Goal: Information Seeking & Learning: Learn about a topic

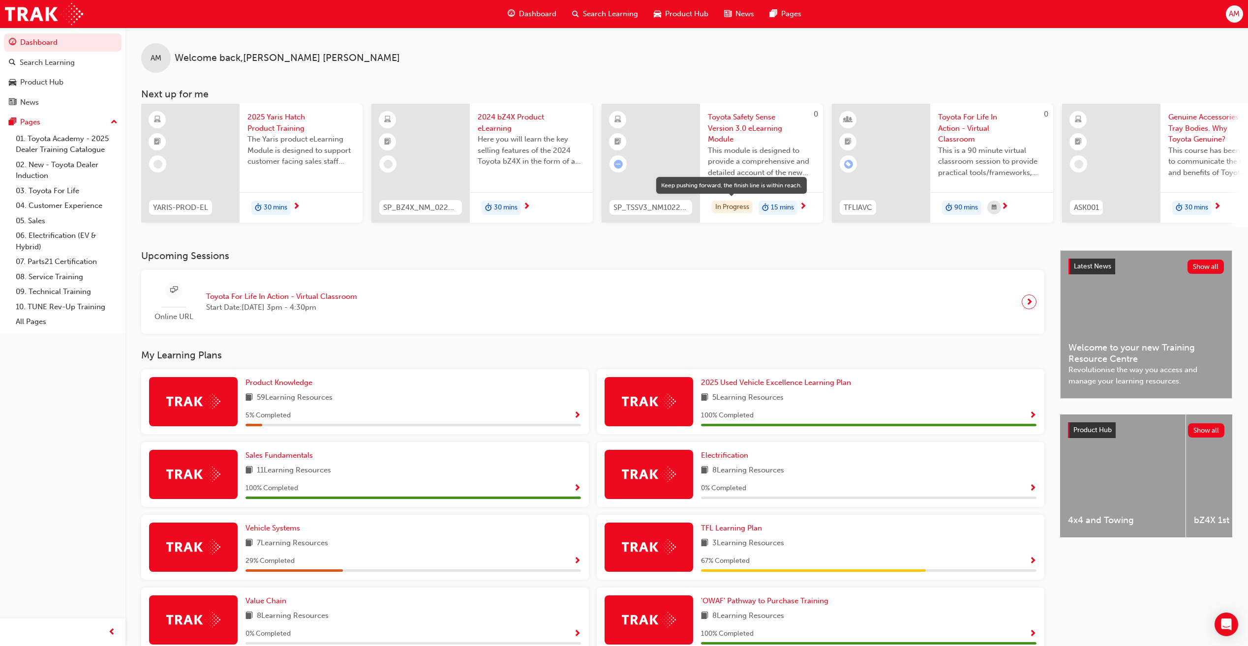
click at [745, 201] on div "In Progress" at bounding box center [732, 207] width 41 height 13
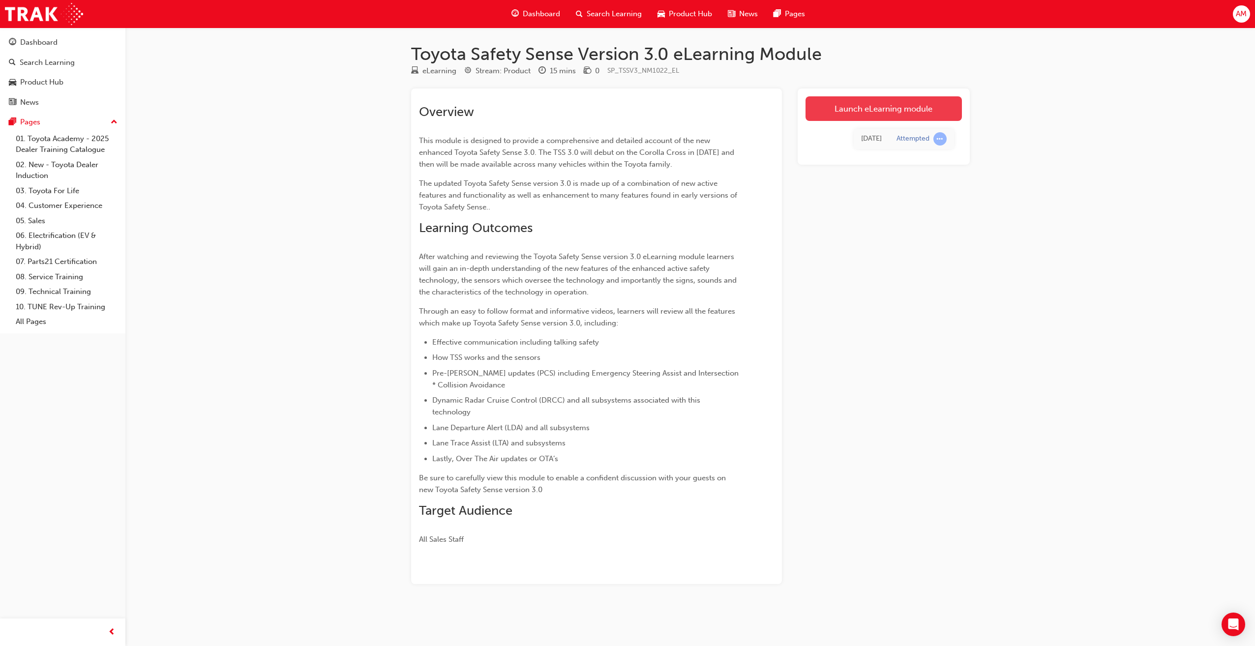
click at [858, 109] on link "Launch eLearning module" at bounding box center [883, 108] width 156 height 25
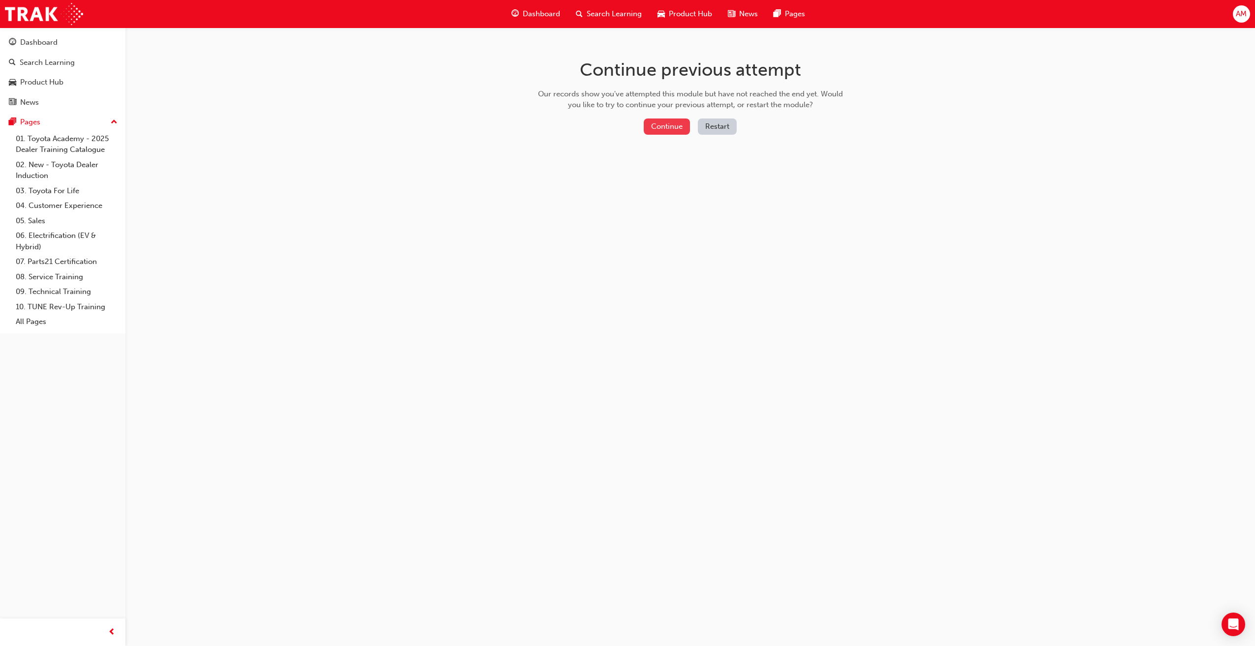
click at [668, 126] on button "Continue" at bounding box center [667, 127] width 46 height 16
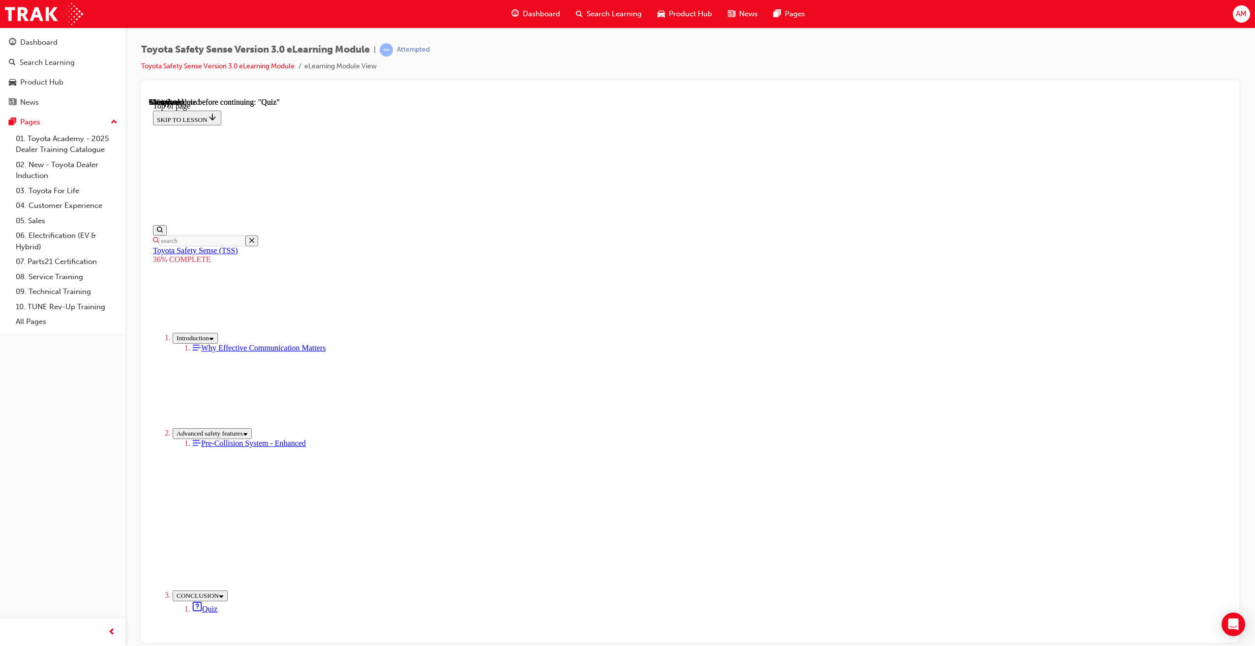
scroll to position [1849, 0]
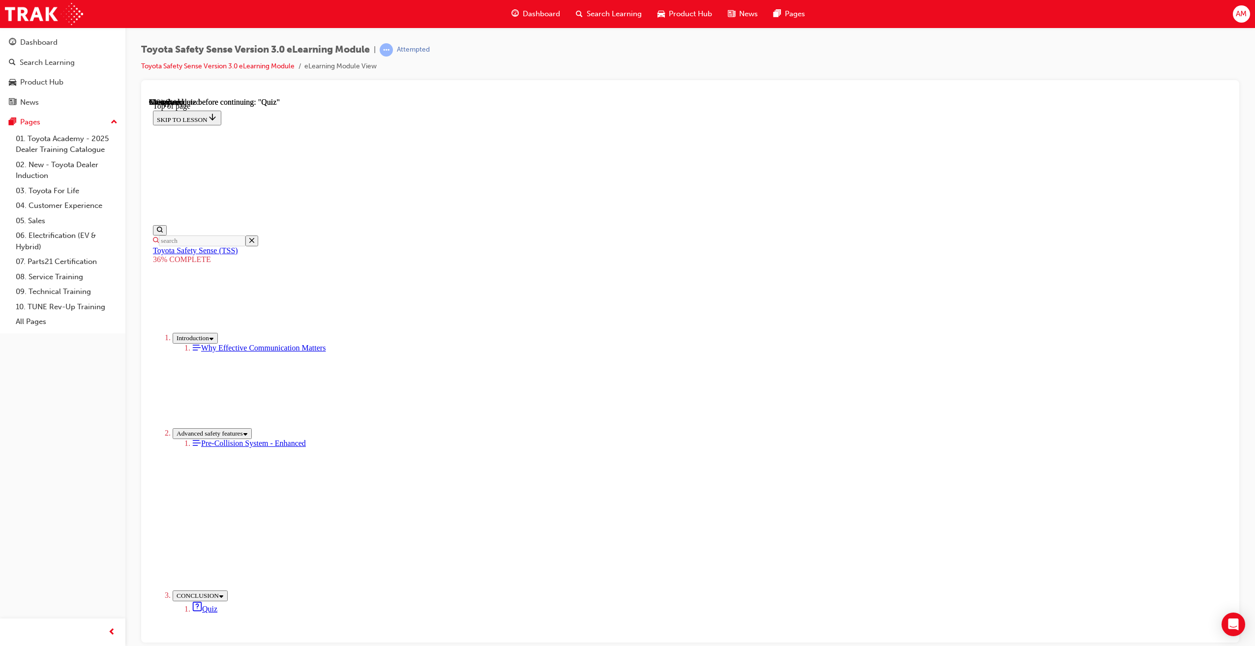
scroll to position [3472, 0]
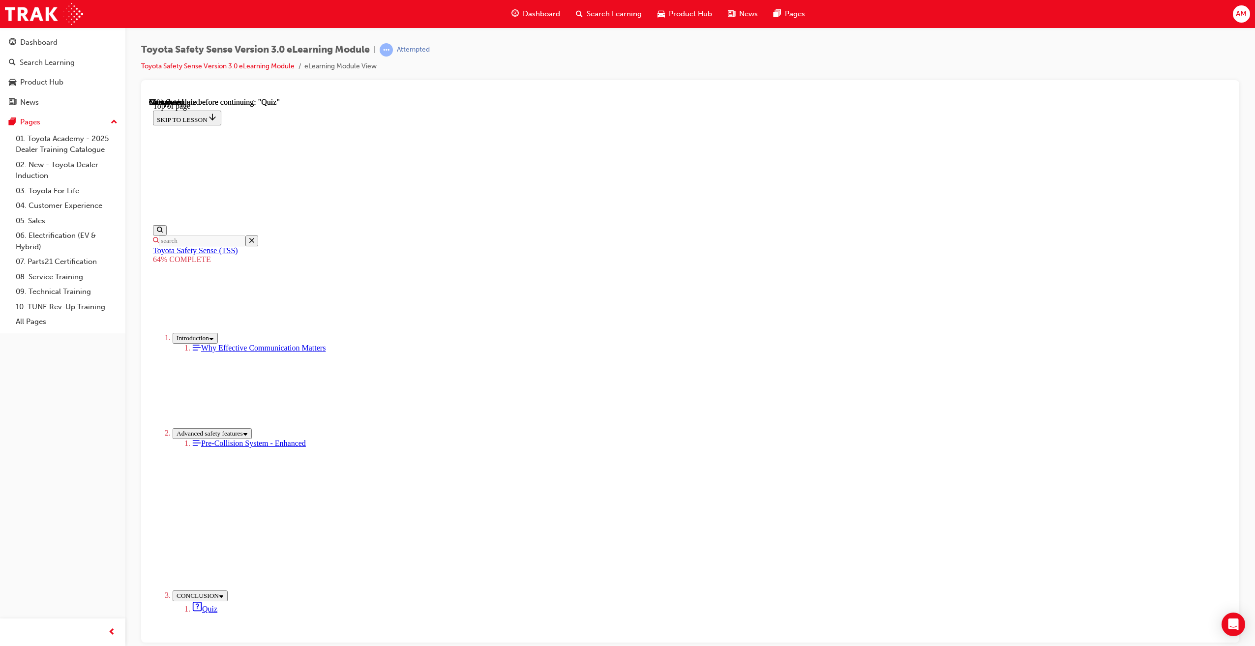
scroll to position [656, 0]
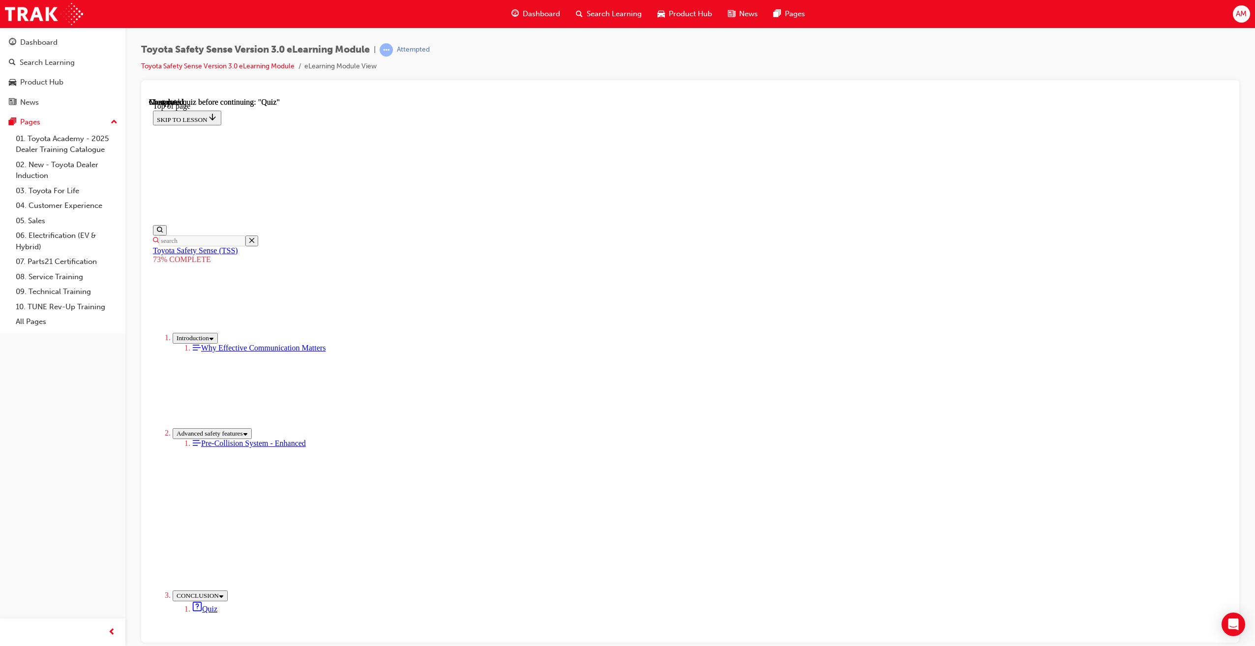
drag, startPoint x: 679, startPoint y: 350, endPoint x: 744, endPoint y: 435, distance: 107.2
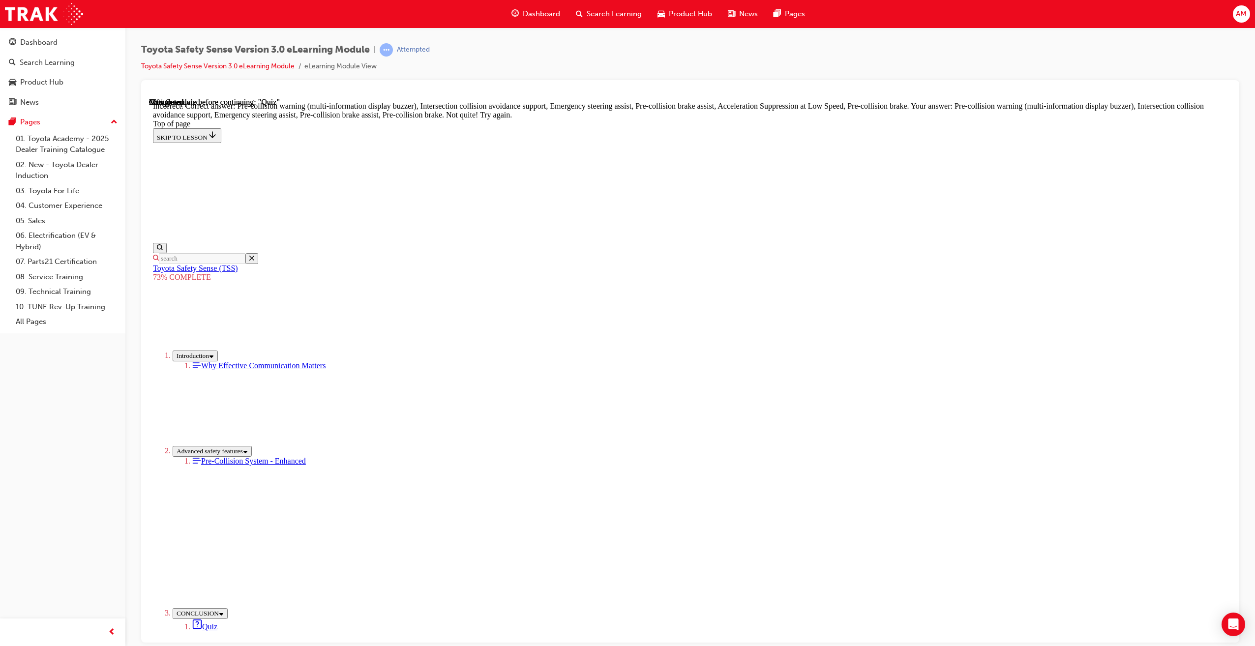
scroll to position [222, 0]
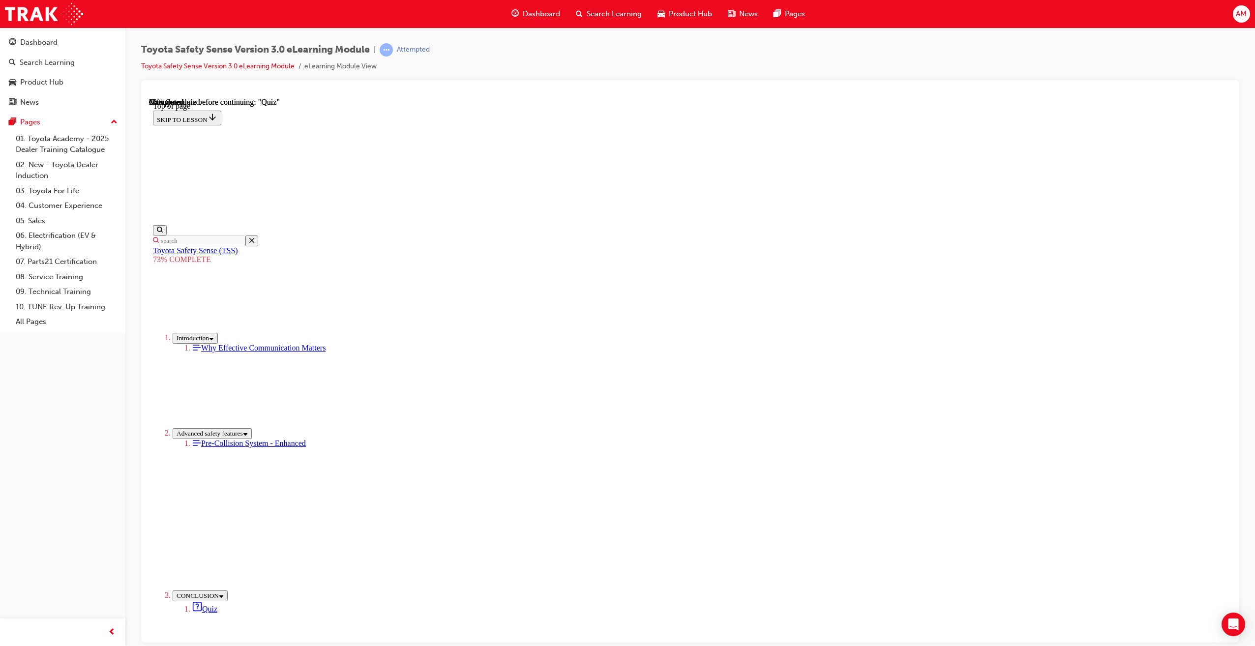
scroll to position [36, 0]
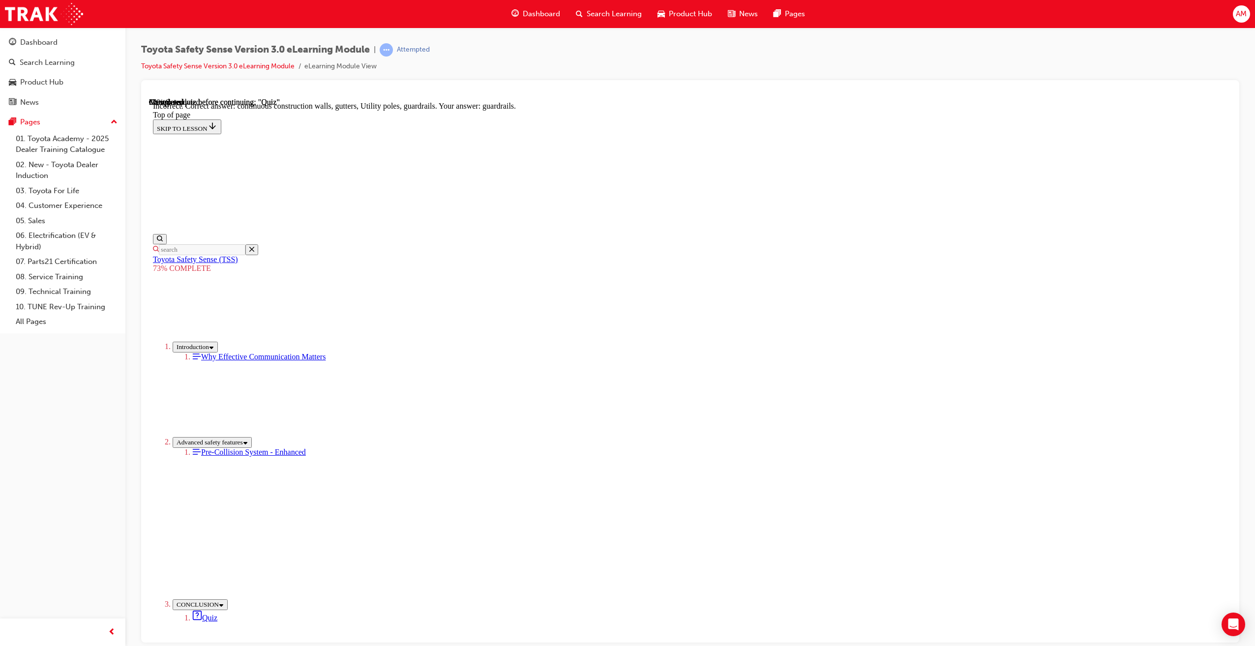
scroll to position [78, 0]
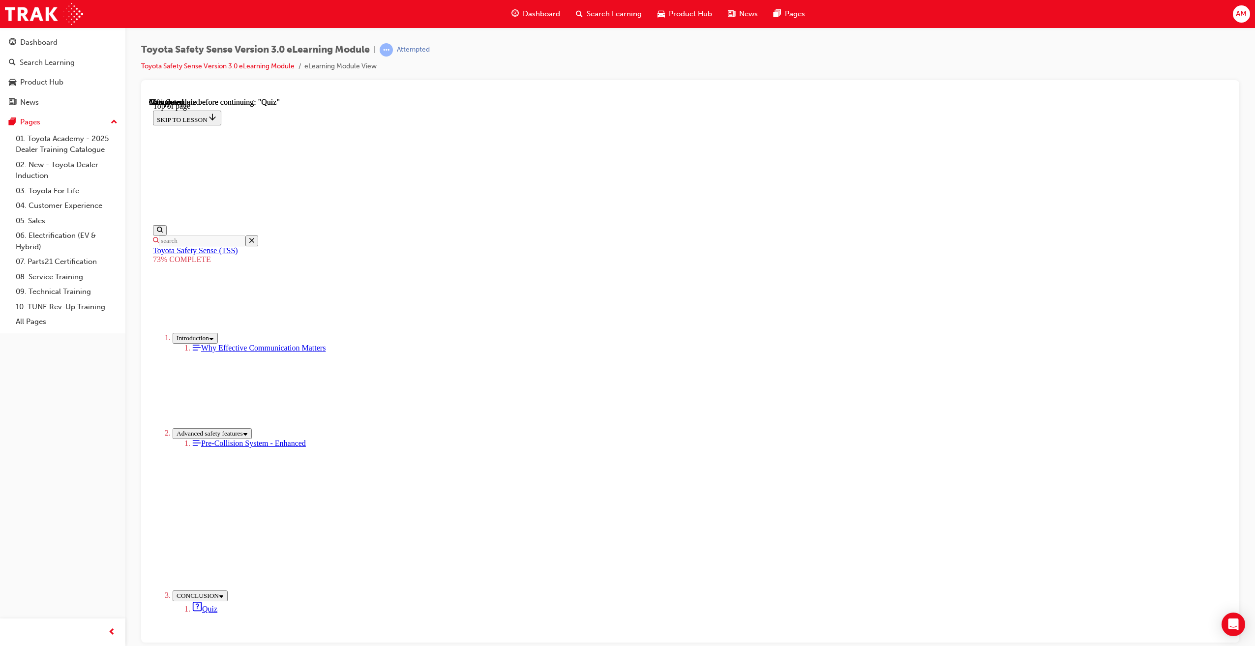
scroll to position [85, 0]
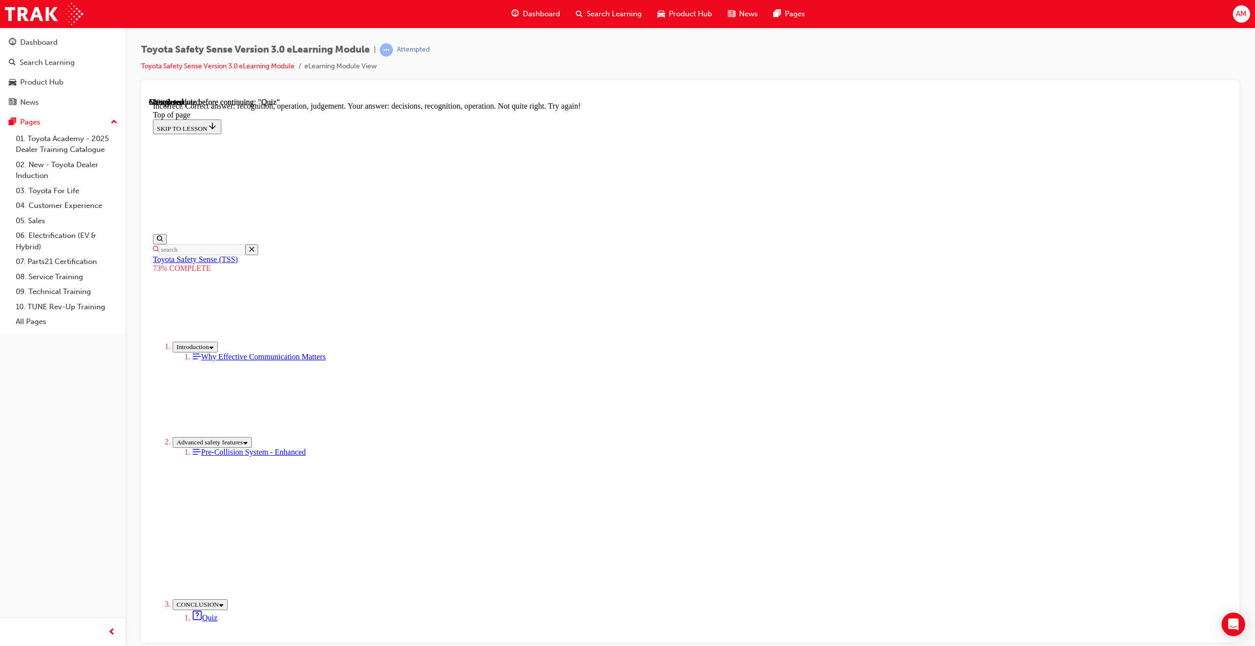
scroll to position [216, 0]
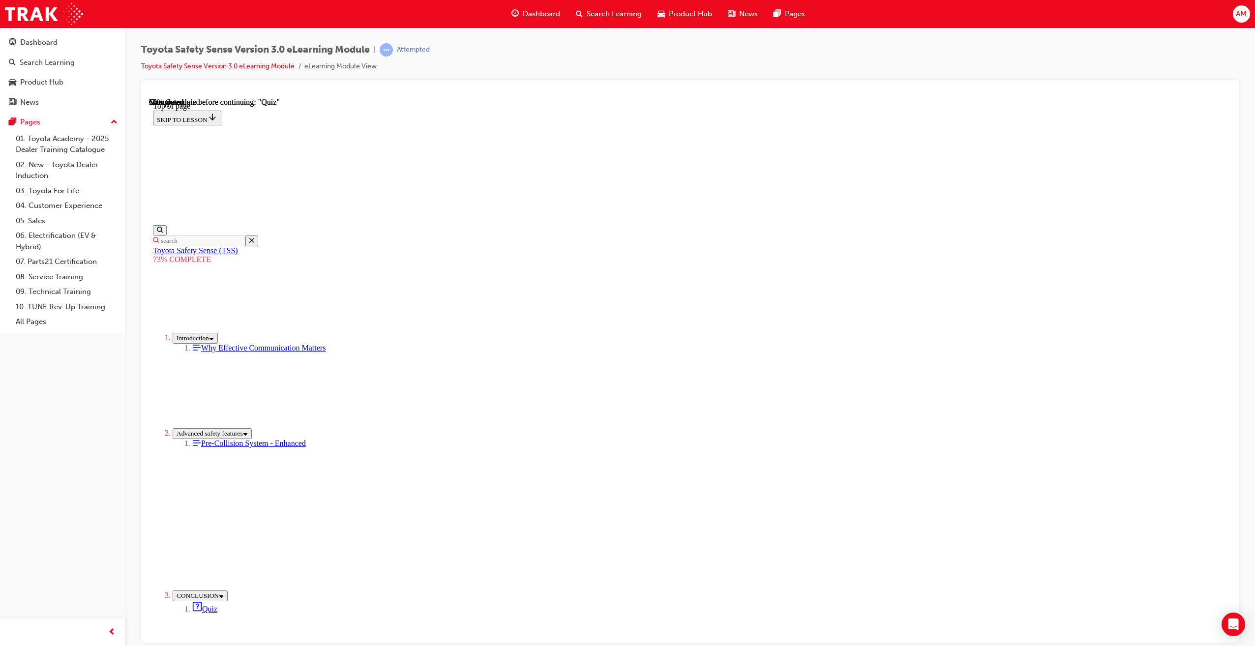
scroll to position [36, 0]
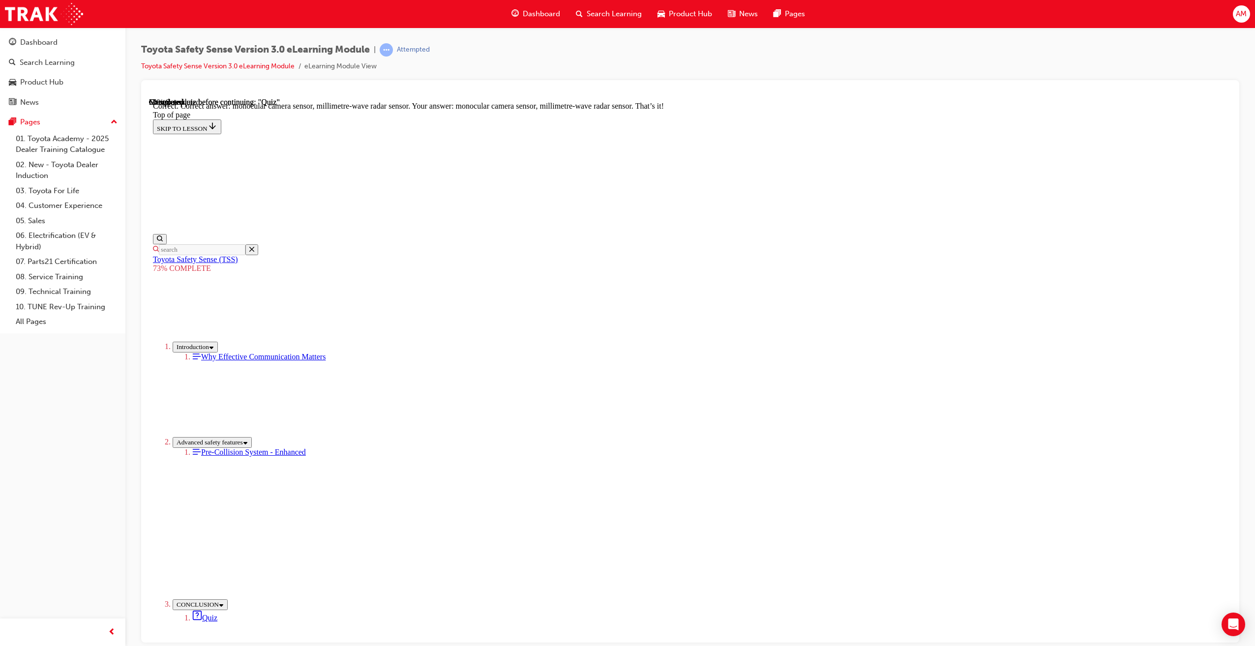
scroll to position [143, 0]
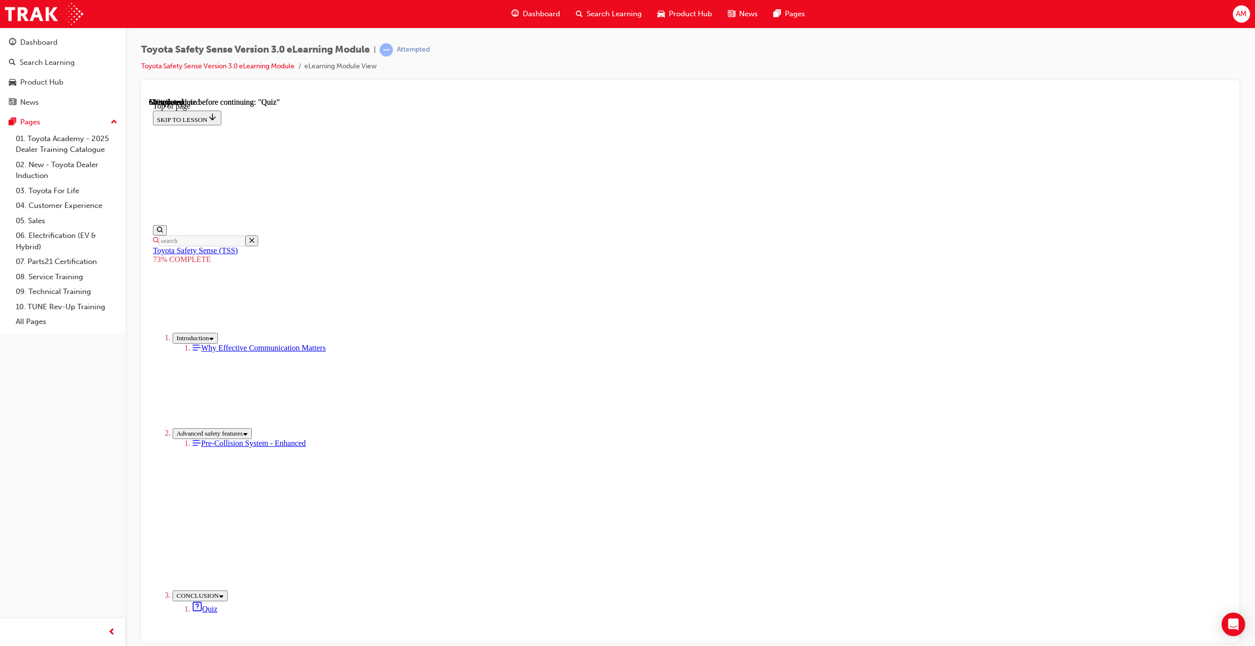
scroll to position [31, 0]
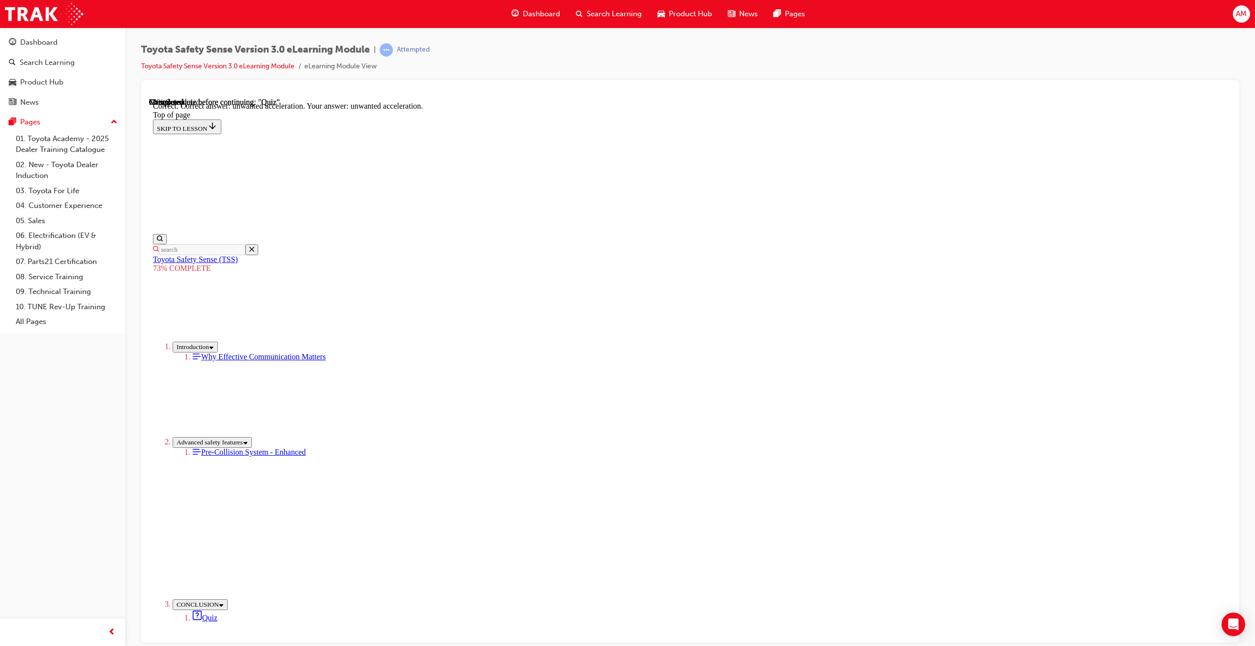
scroll to position [55, 0]
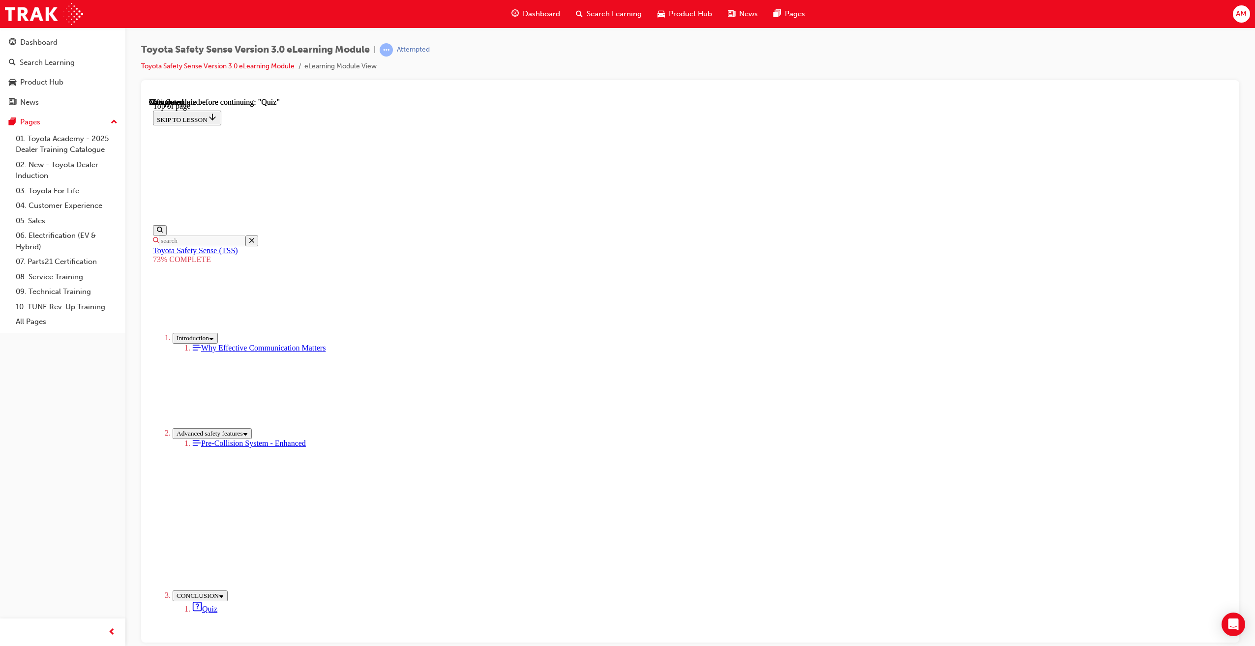
scroll to position [31, 0]
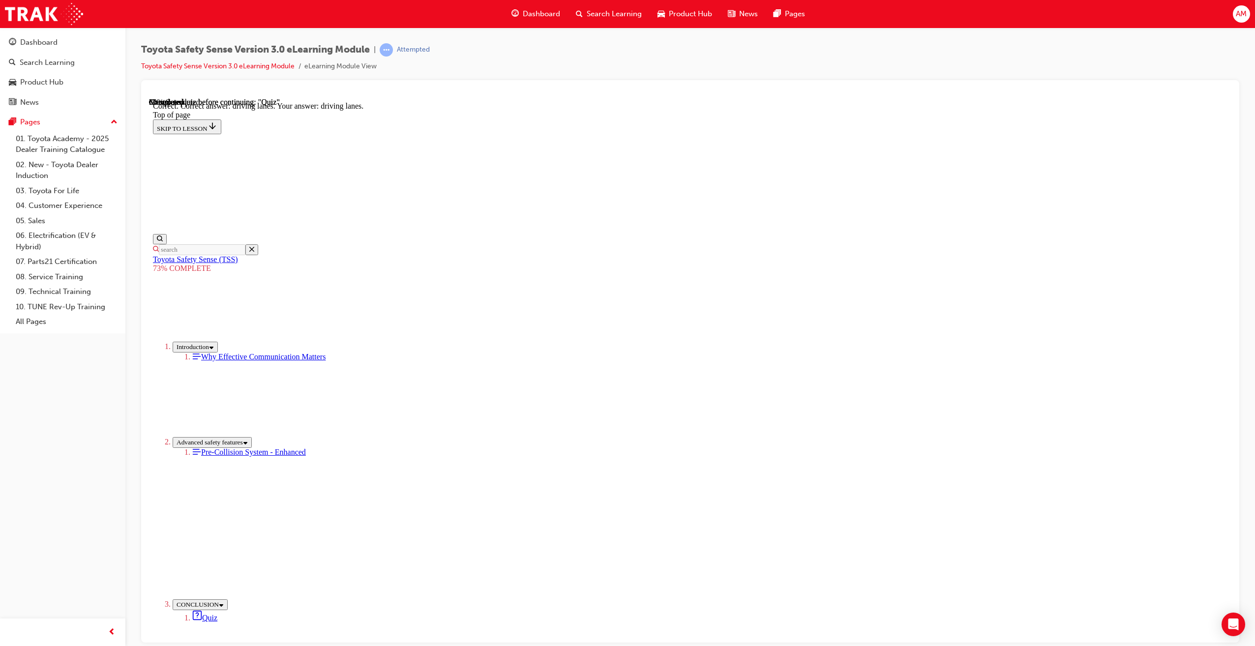
scroll to position [38, 0]
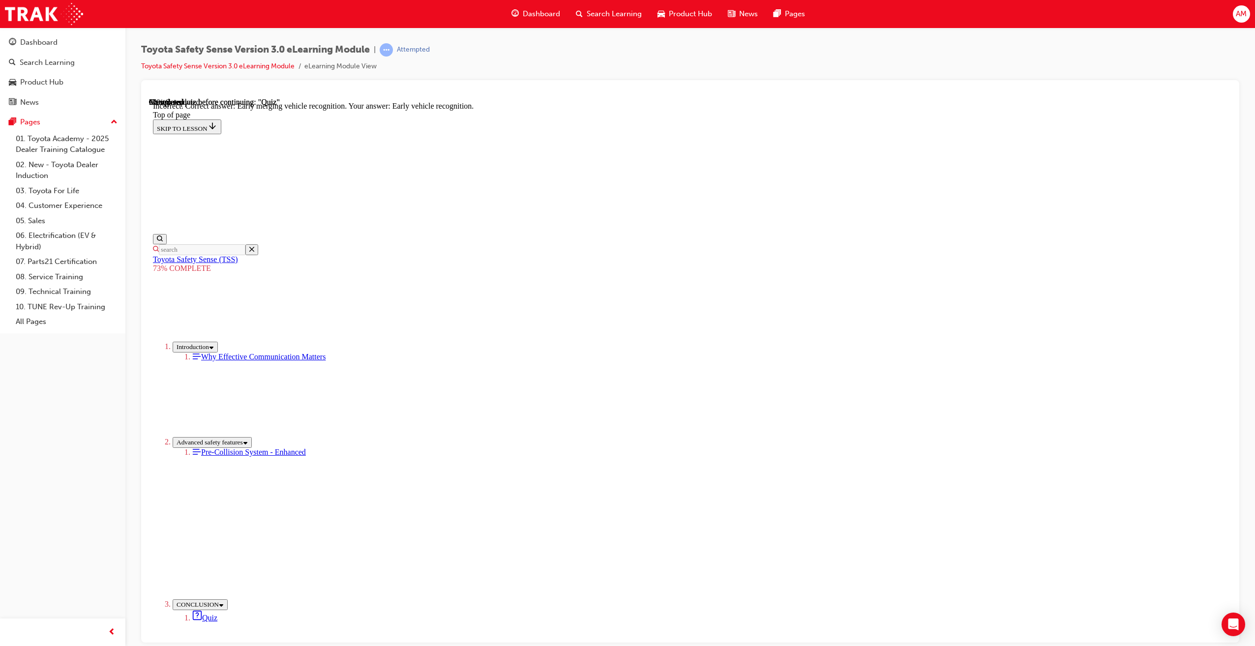
scroll to position [55, 0]
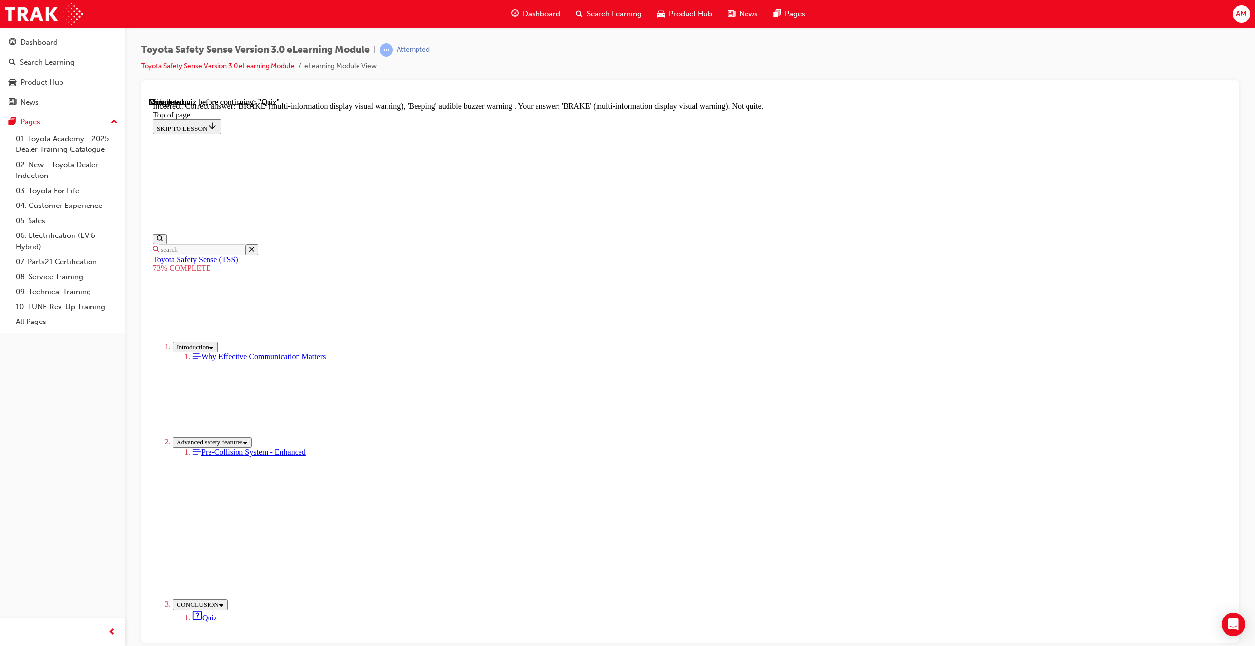
scroll to position [130, 0]
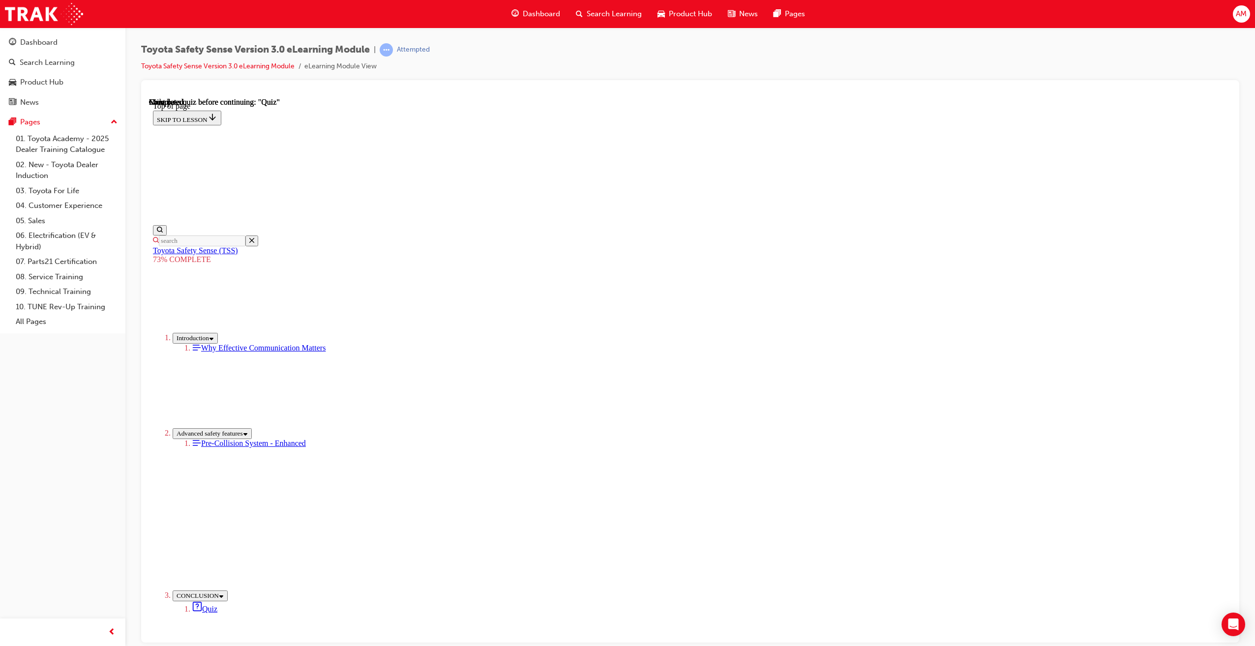
scroll to position [31, 0]
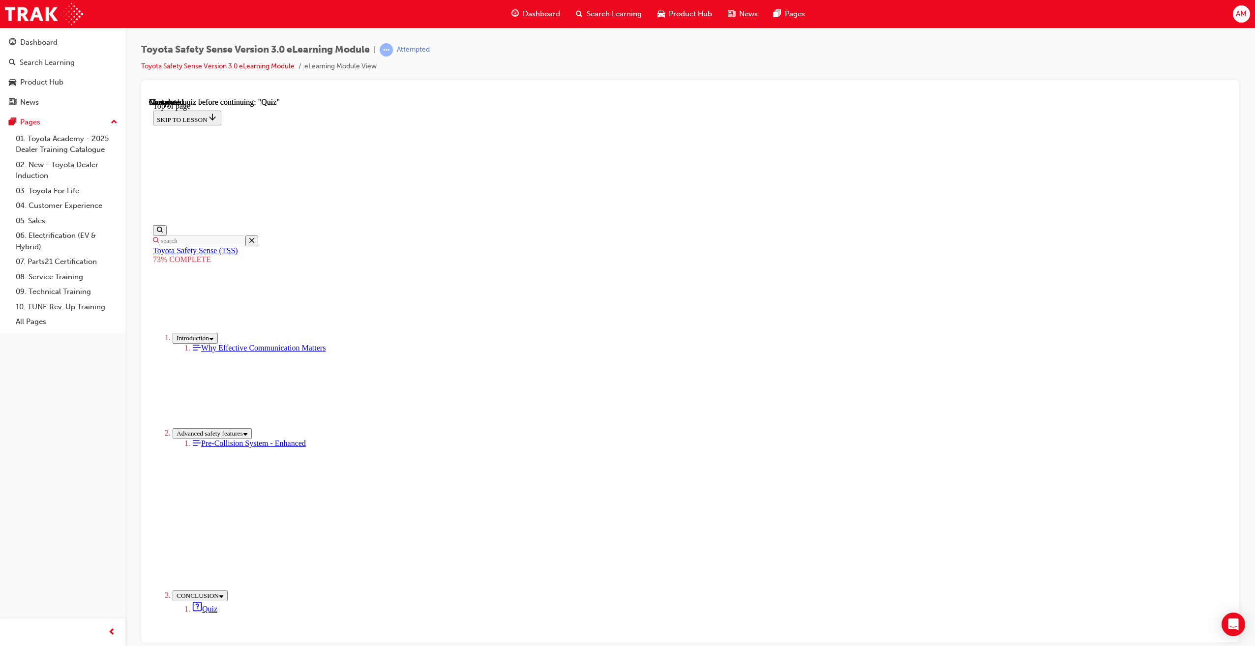
drag, startPoint x: 719, startPoint y: 515, endPoint x: 722, endPoint y: 522, distance: 8.1
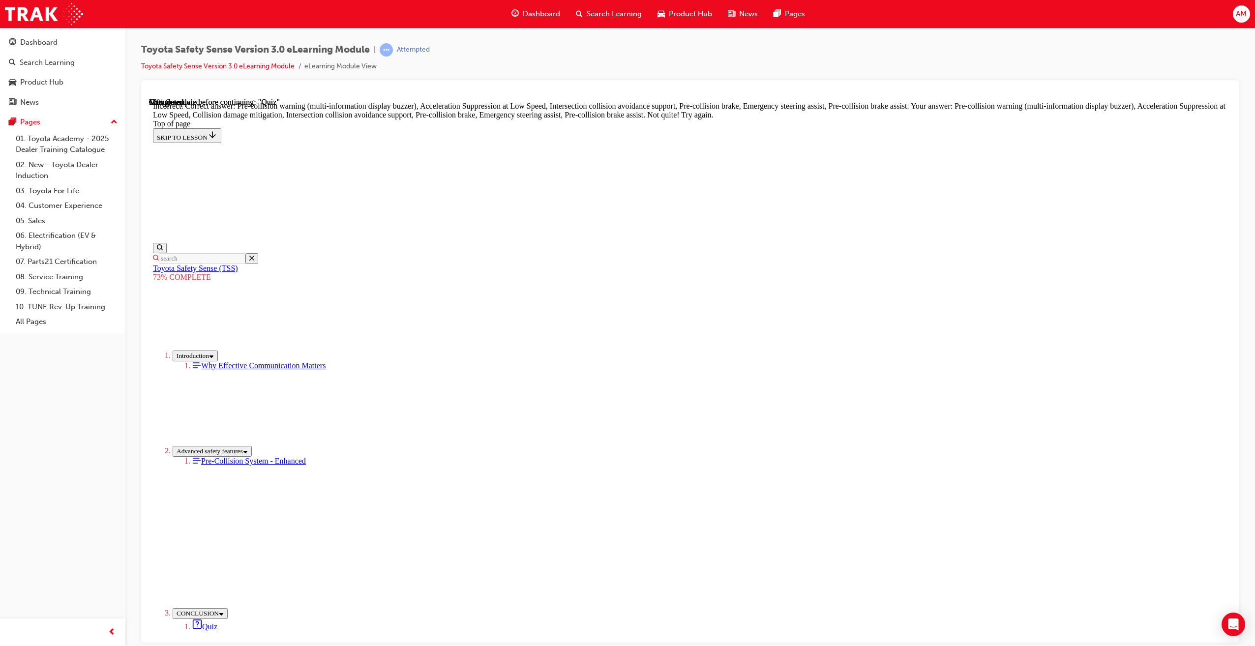
scroll to position [222, 0]
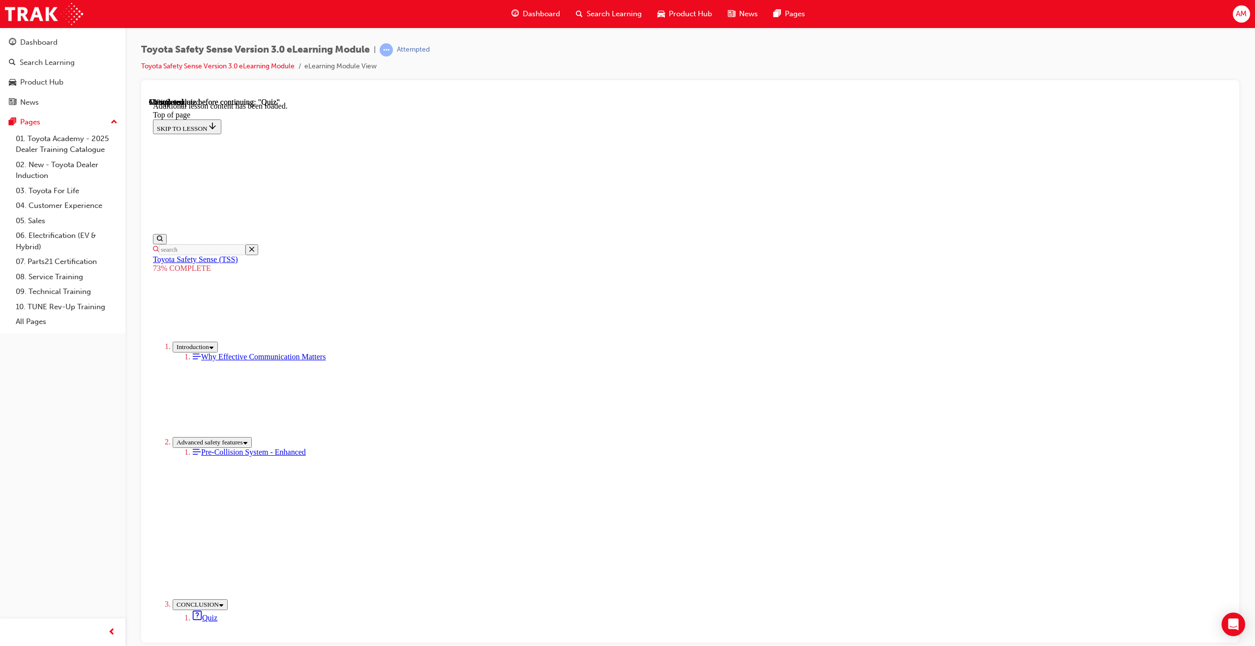
scroll to position [30, 0]
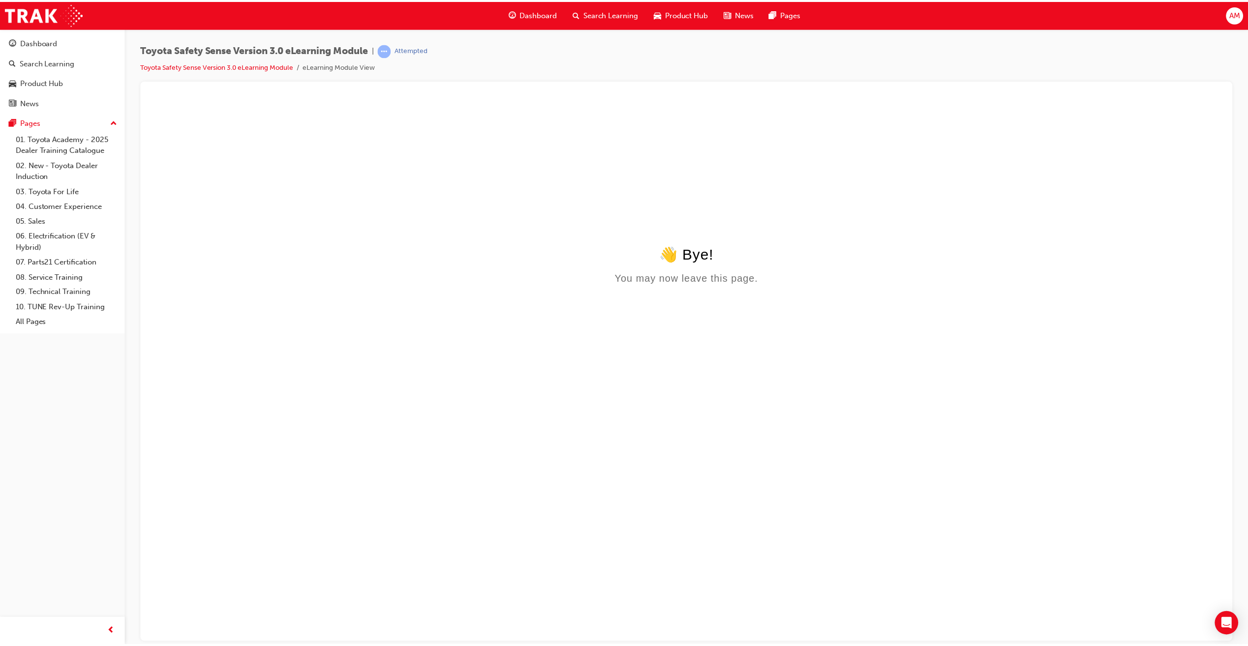
scroll to position [0, 0]
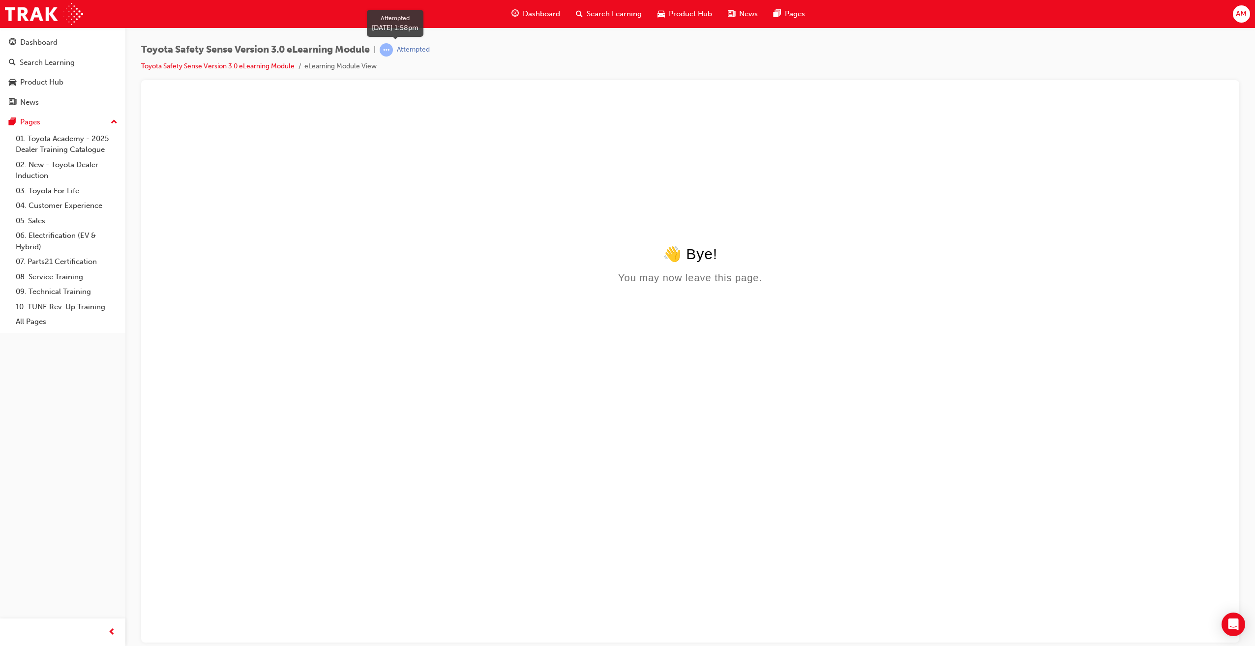
click at [393, 51] on span "learningRecordVerb_ATTEMPT-icon" at bounding box center [386, 49] width 13 height 13
drag, startPoint x: 437, startPoint y: 79, endPoint x: 475, endPoint y: 48, distance: 49.2
click at [438, 74] on div "Toyota Safety Sense Version 3.0 eLearning Module | Attempted Toyota Safety Sens…" at bounding box center [690, 61] width 1098 height 37
click at [547, 15] on span "Dashboard" at bounding box center [541, 13] width 37 height 11
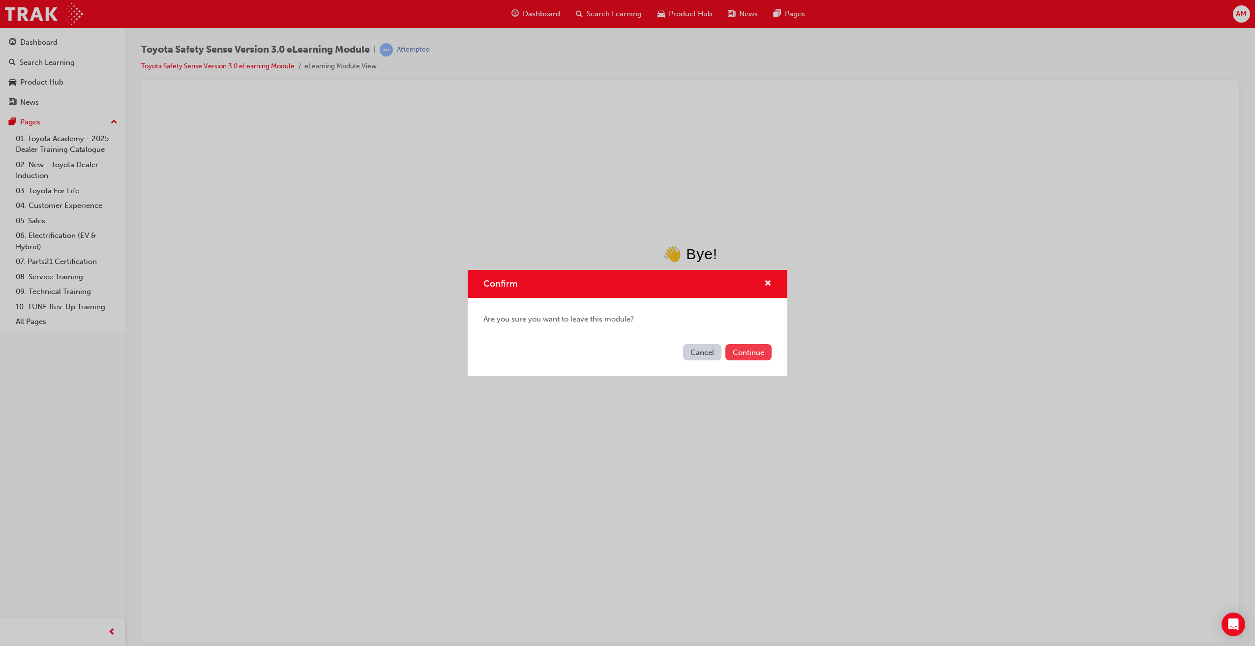
click at [742, 350] on button "Continue" at bounding box center [748, 352] width 46 height 16
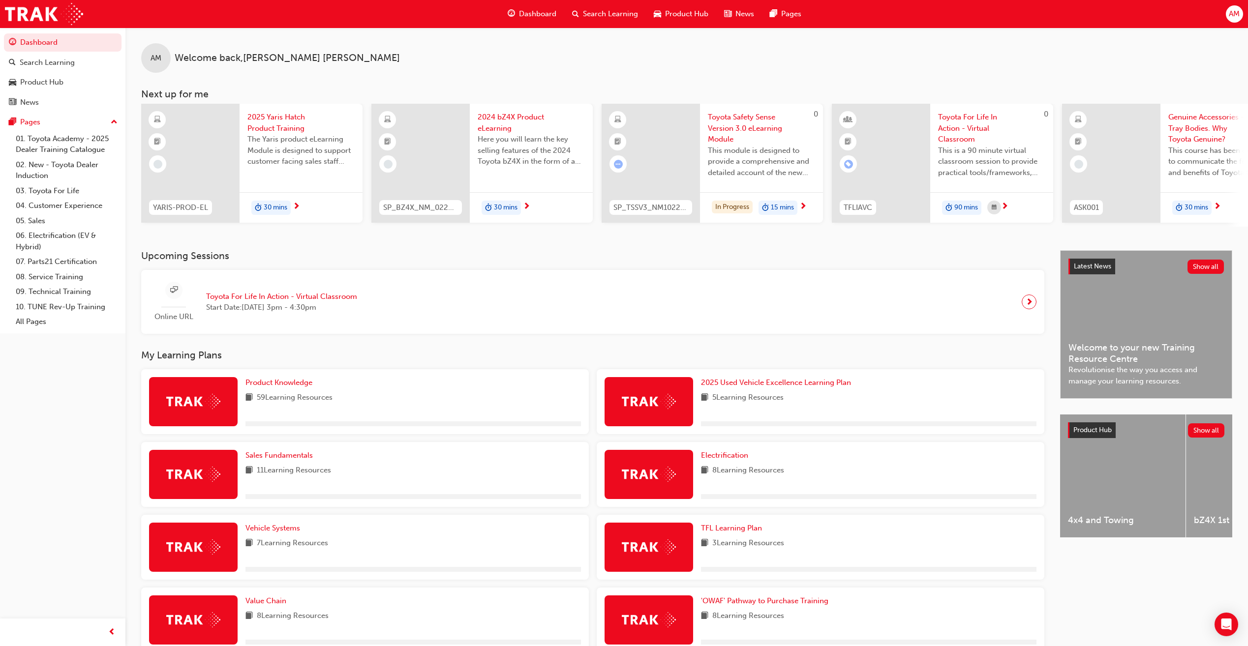
click at [737, 192] on div "In Progress 15 mins" at bounding box center [761, 207] width 123 height 31
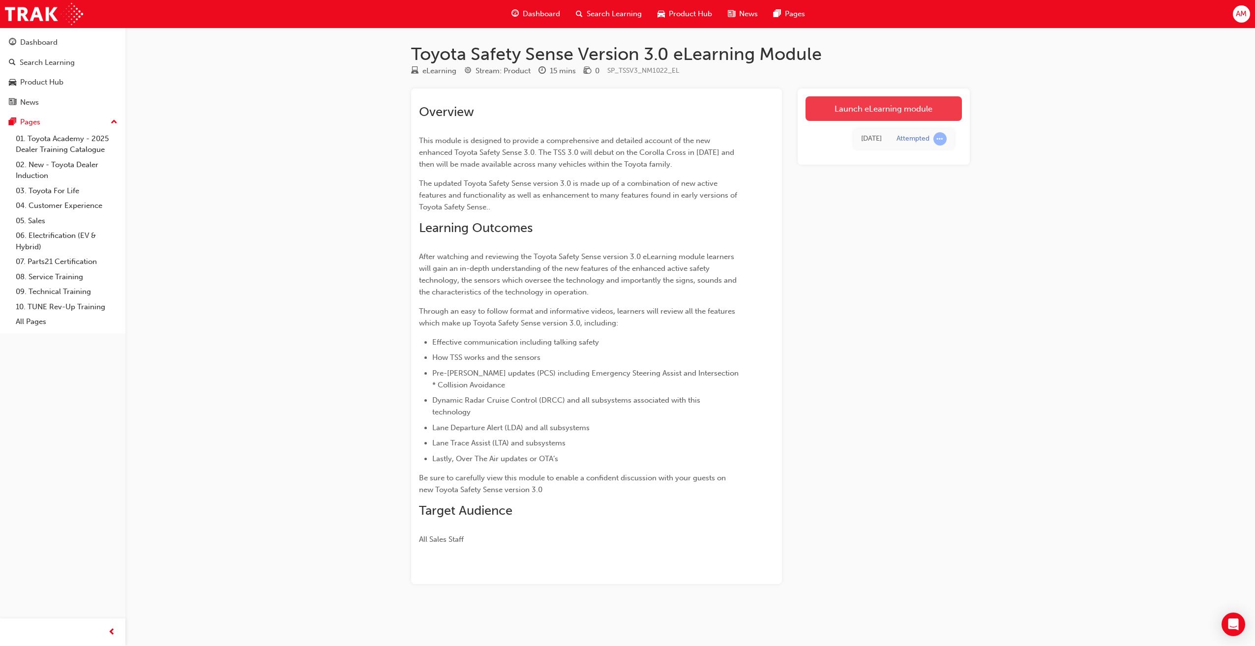
click at [849, 114] on link "Launch eLearning module" at bounding box center [883, 108] width 156 height 25
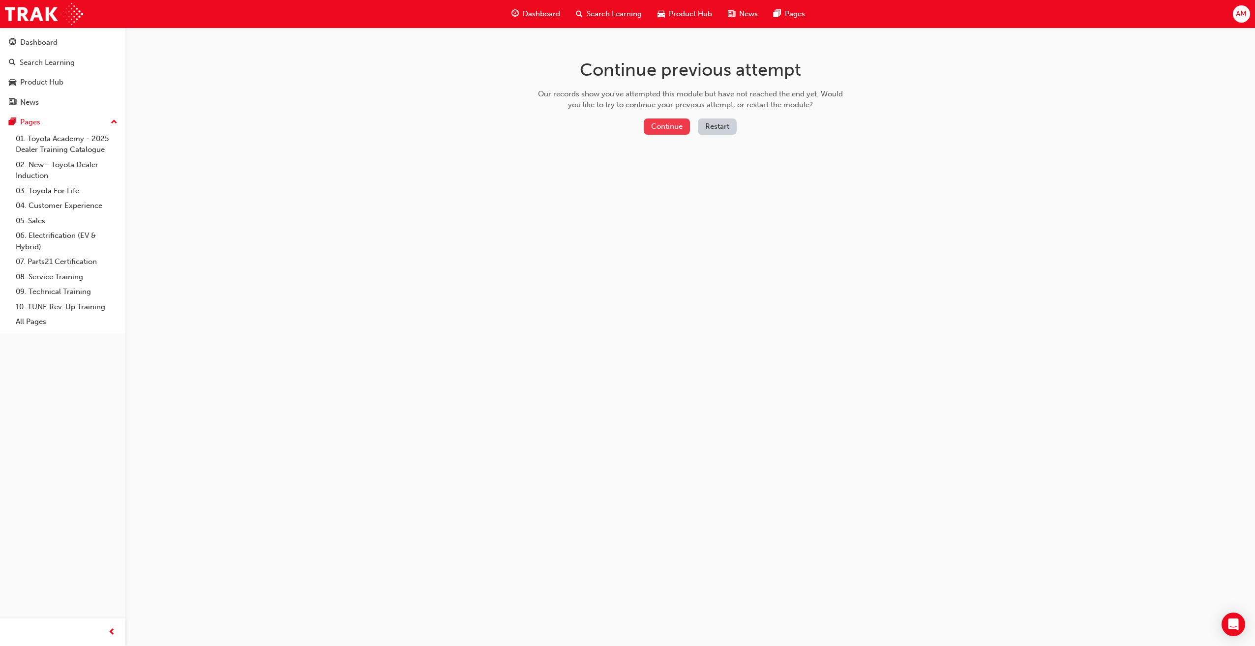
click at [684, 125] on button "Continue" at bounding box center [667, 127] width 46 height 16
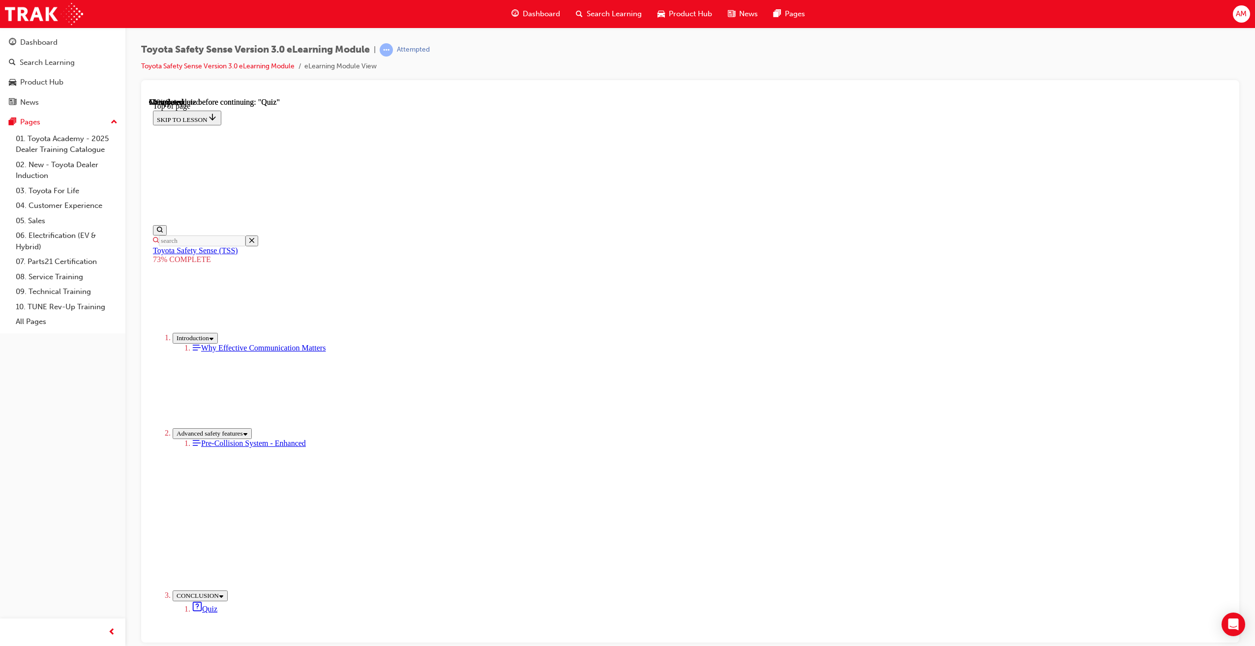
scroll to position [30, 0]
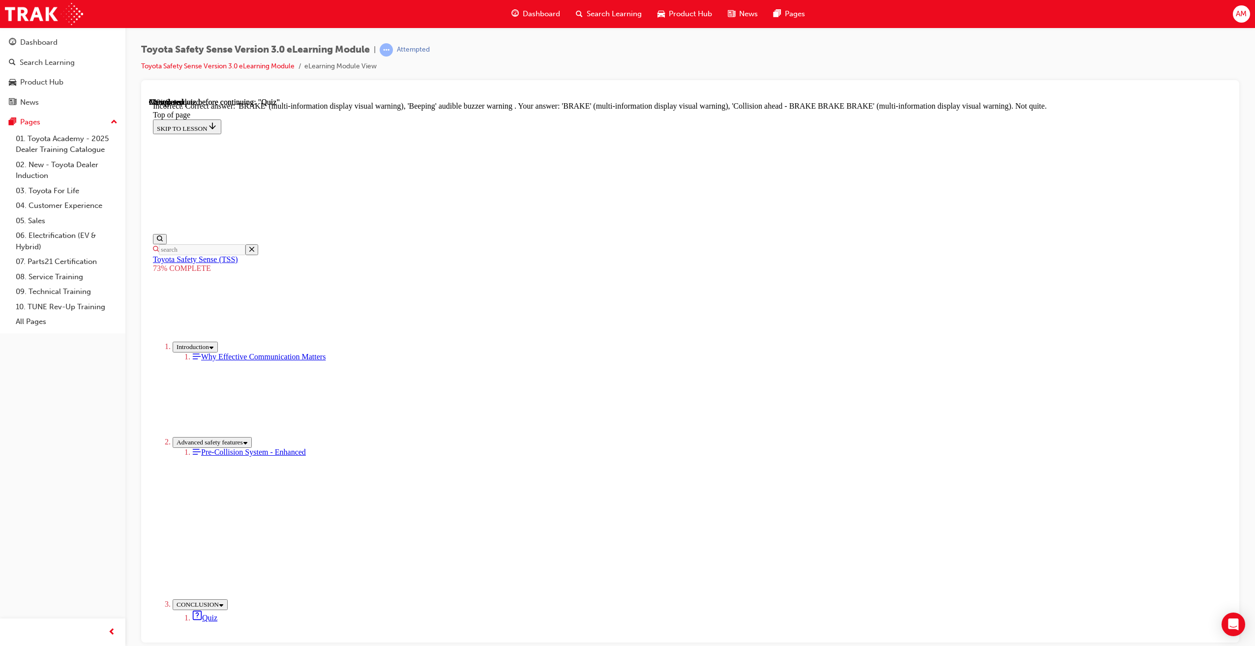
scroll to position [130, 0]
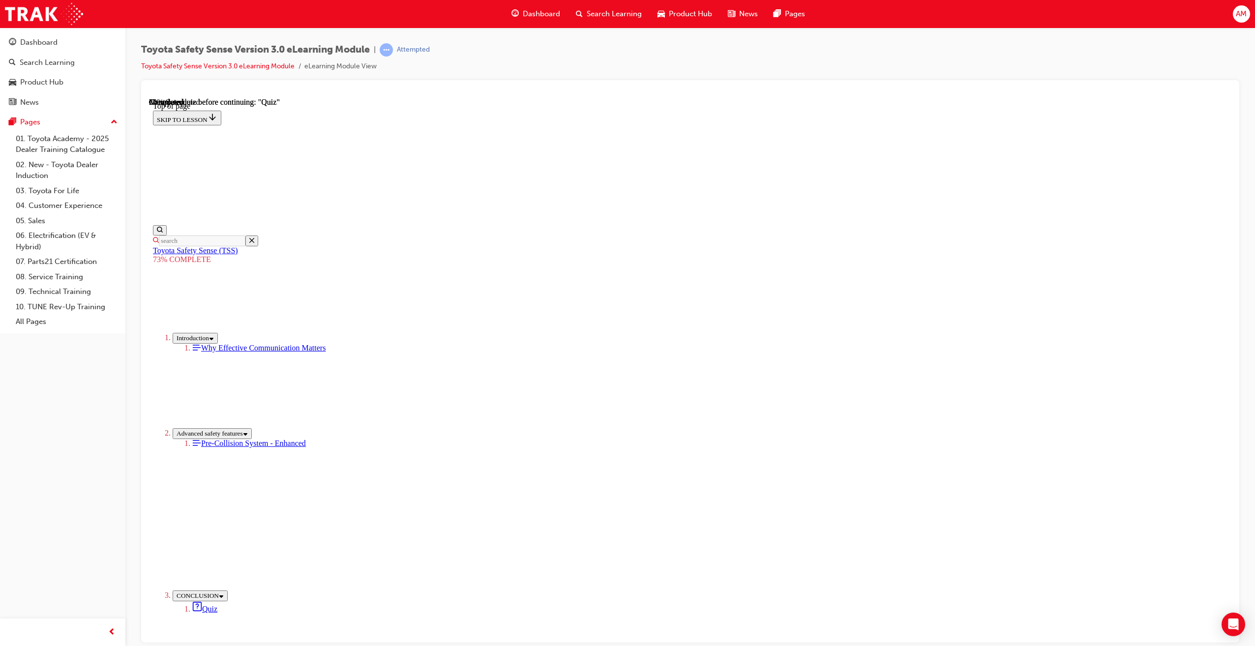
scroll to position [31, 0]
drag, startPoint x: 685, startPoint y: 477, endPoint x: 720, endPoint y: 497, distance: 40.1
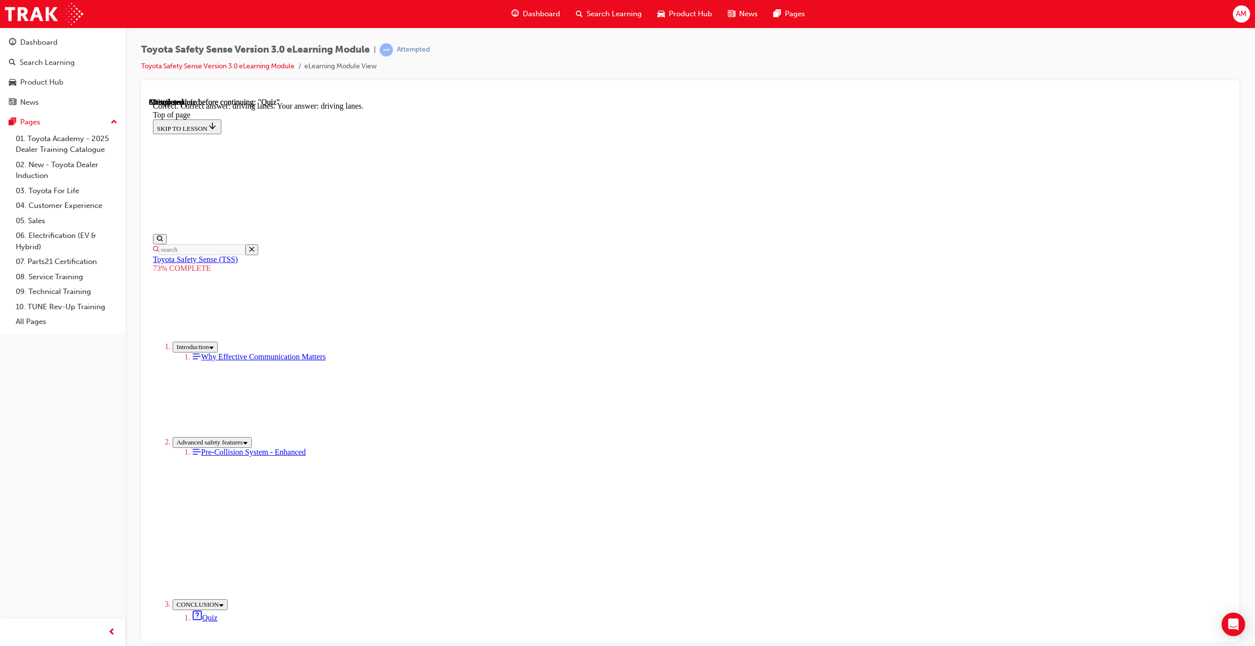
scroll to position [38, 0]
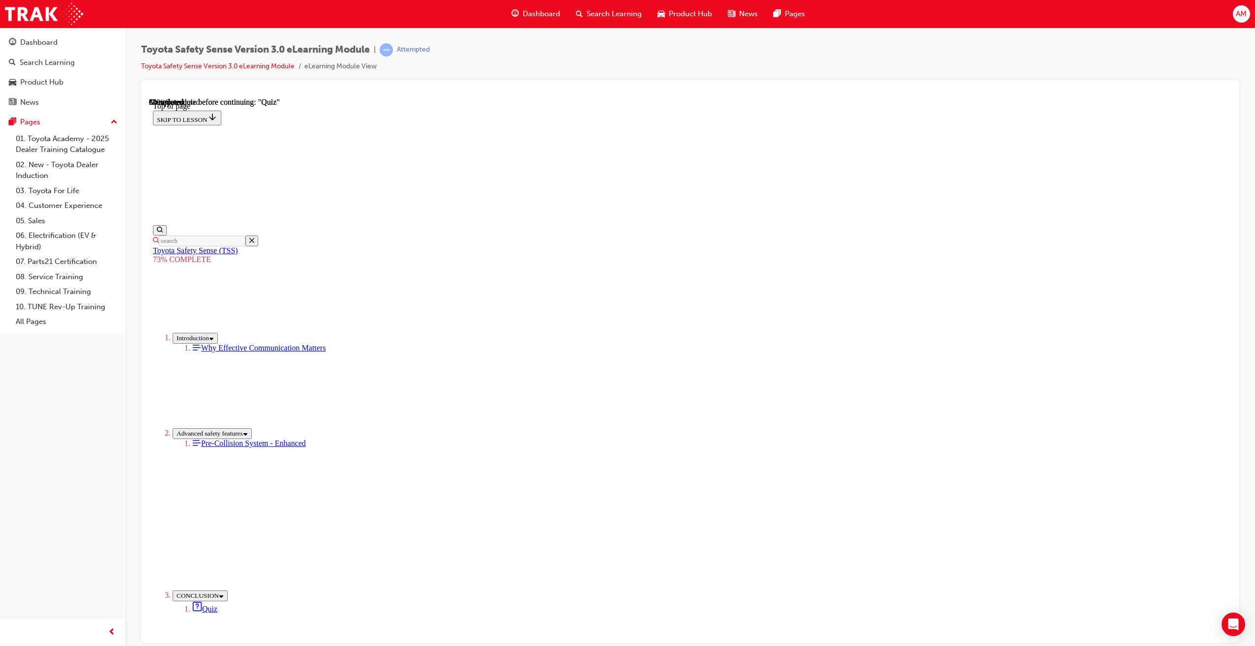
drag, startPoint x: 714, startPoint y: 484, endPoint x: 744, endPoint y: 530, distance: 54.0
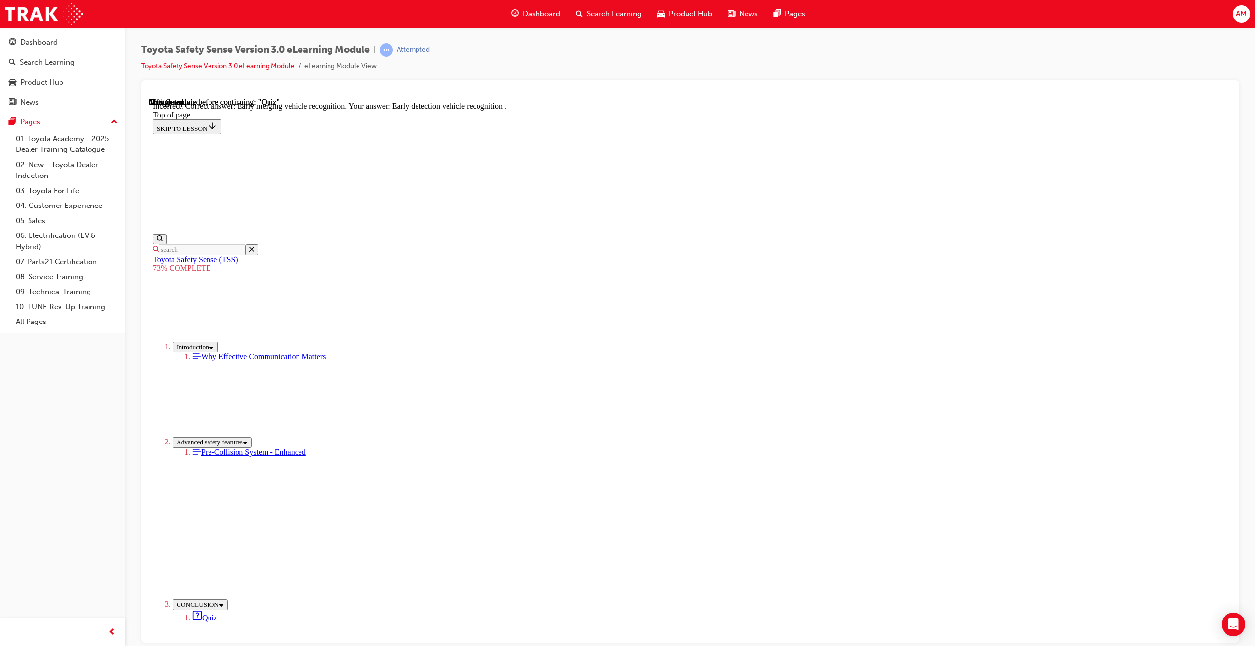
scroll to position [55, 0]
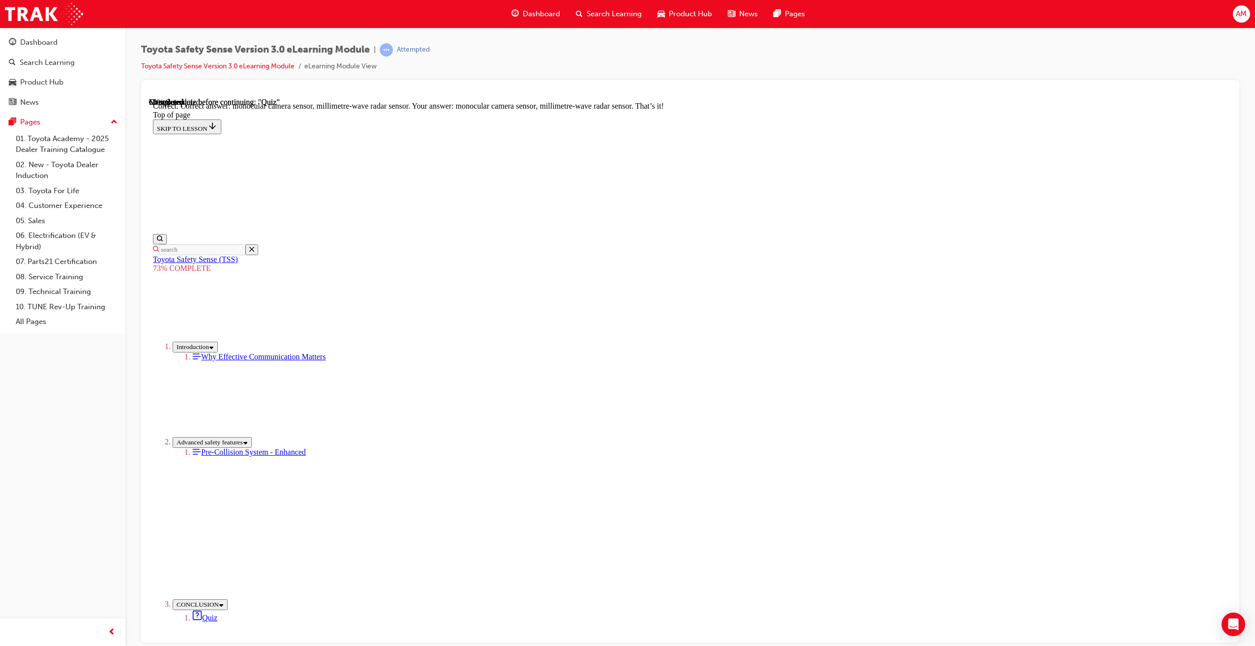
scroll to position [143, 0]
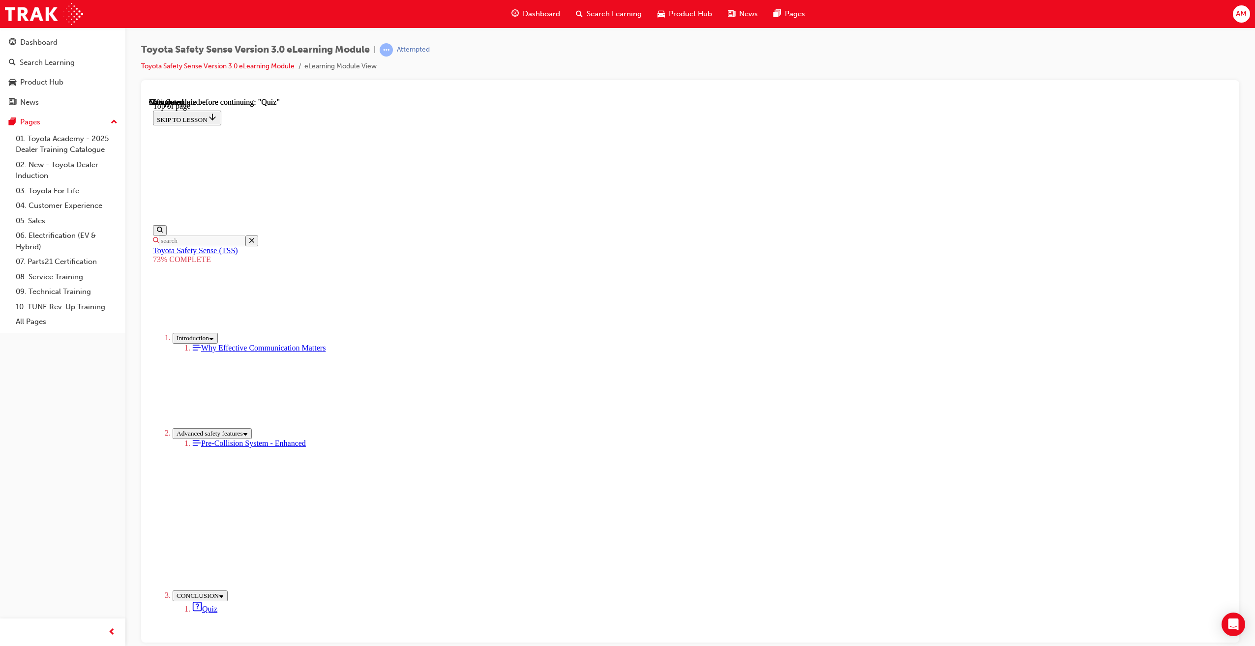
scroll to position [134, 0]
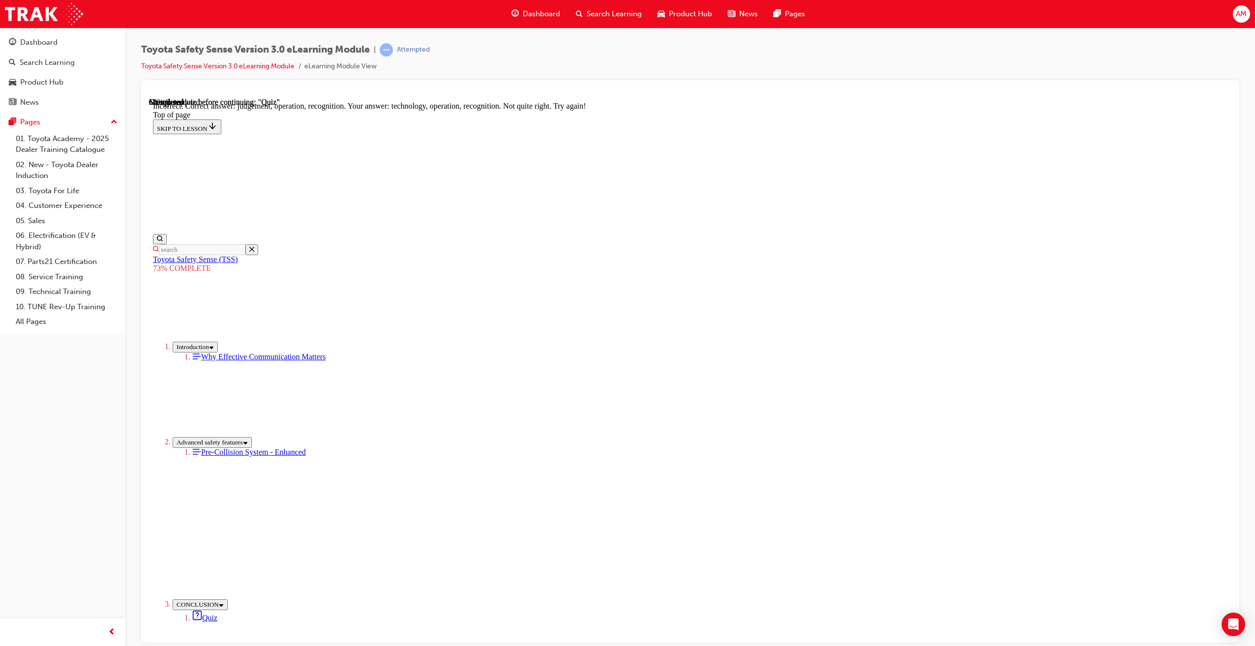
scroll to position [216, 0]
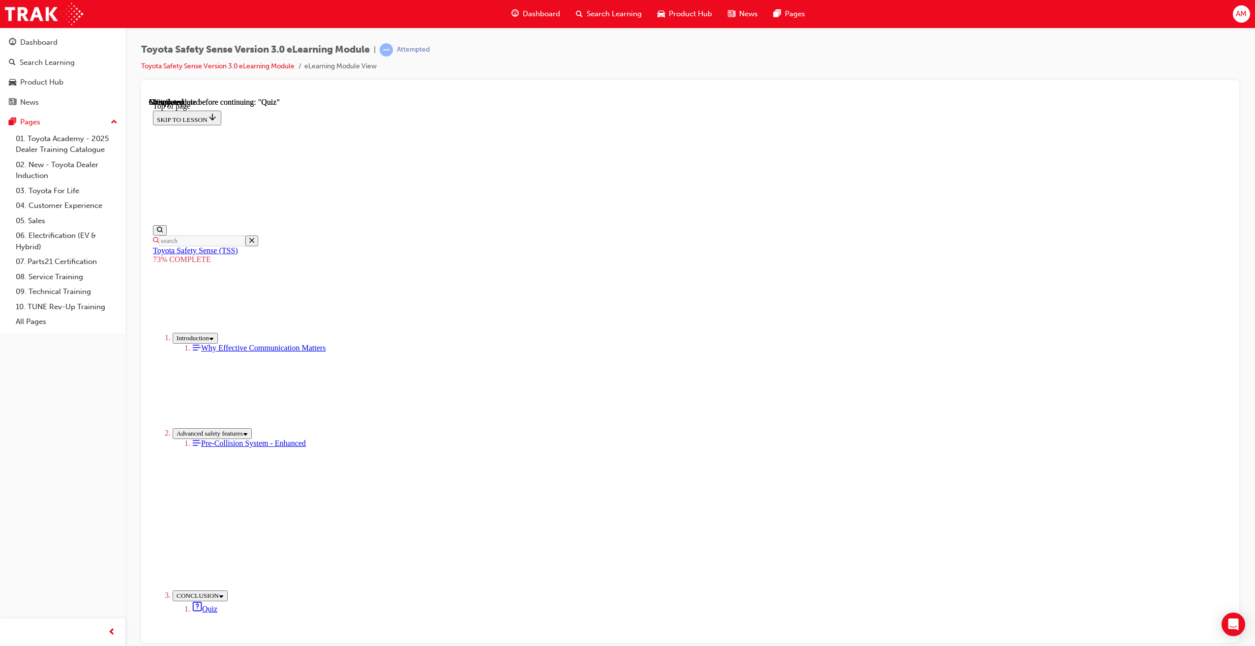
scroll to position [31, 0]
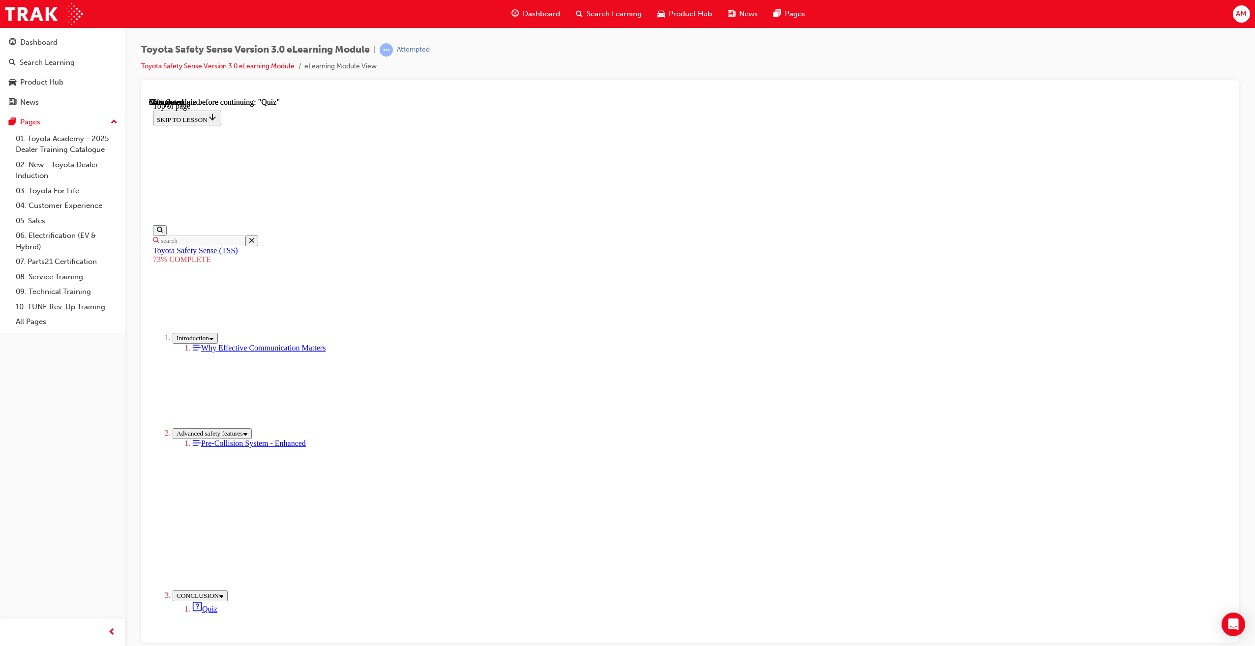
scroll to position [36, 0]
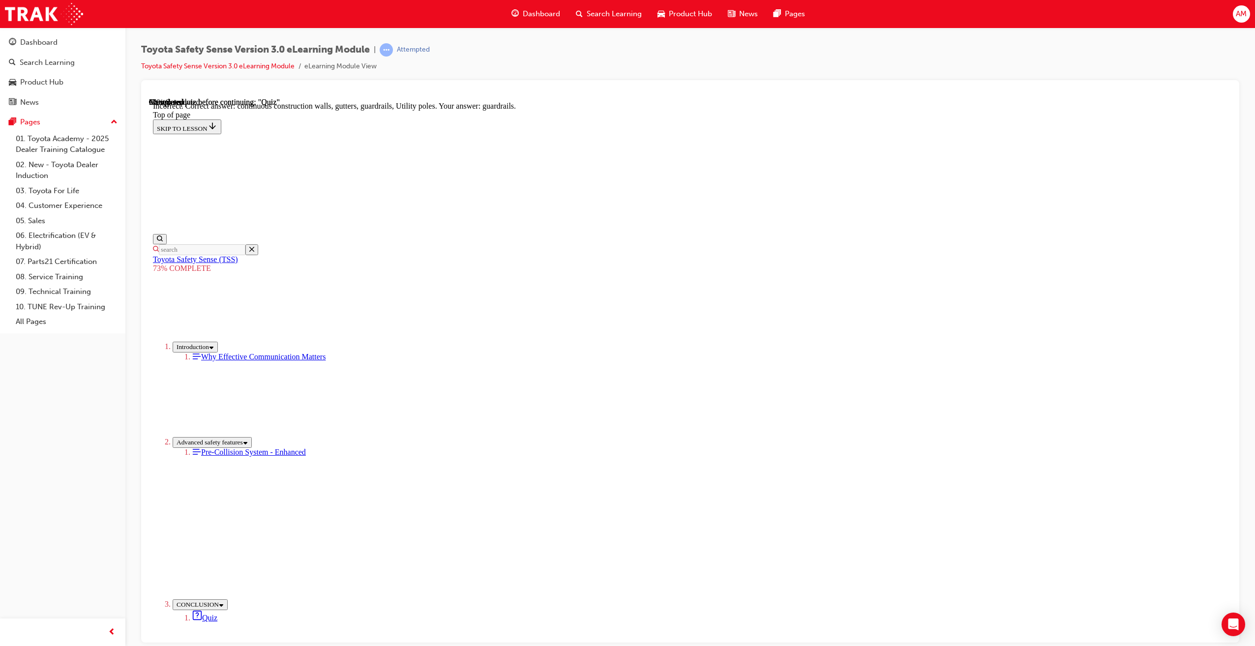
scroll to position [78, 0]
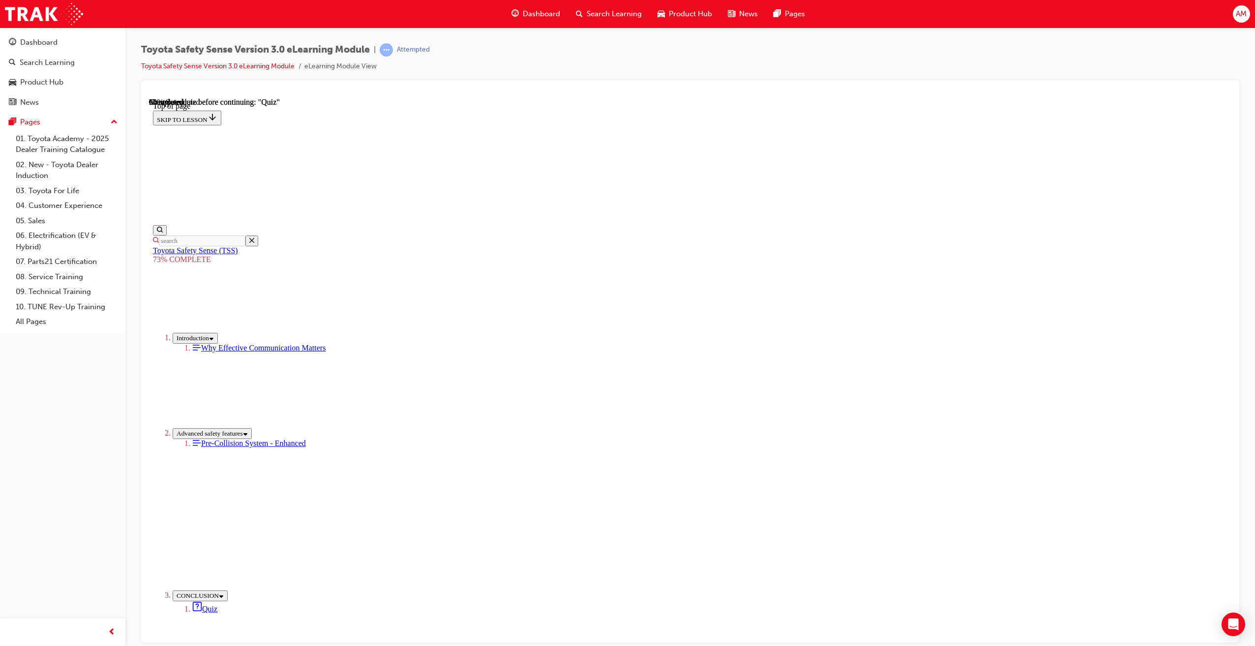
drag, startPoint x: 659, startPoint y: 378, endPoint x: 662, endPoint y: 383, distance: 5.7
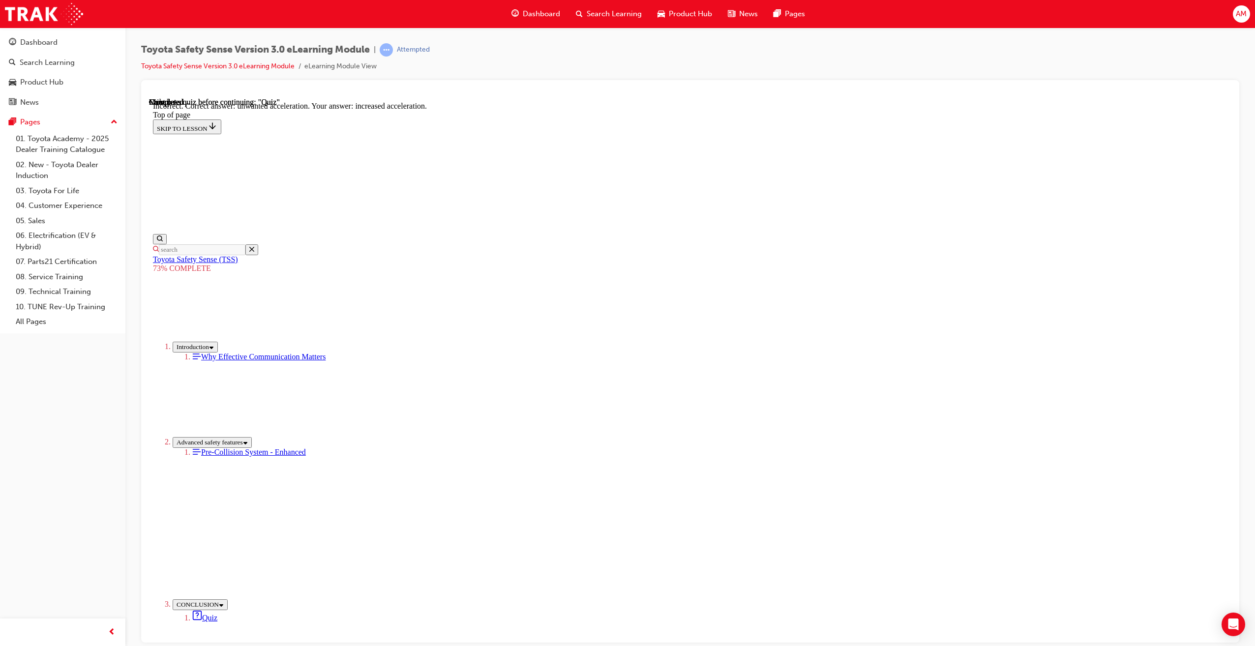
scroll to position [55, 0]
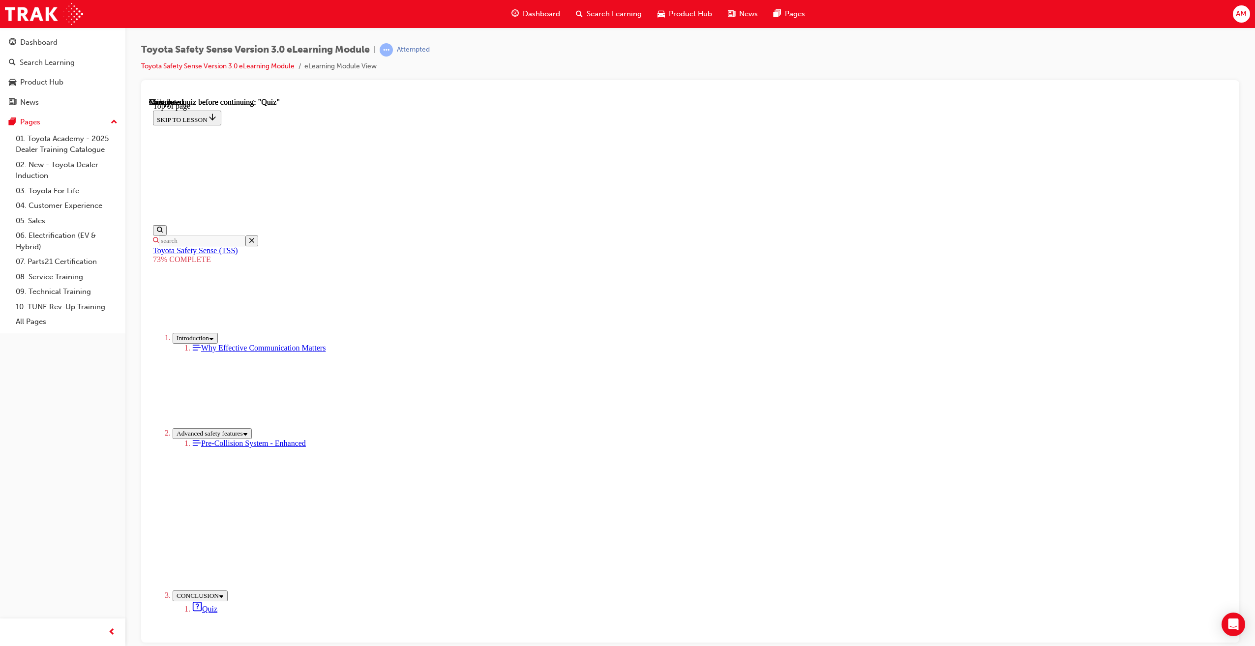
drag, startPoint x: 1228, startPoint y: 293, endPoint x: 1382, endPoint y: 401, distance: 187.8
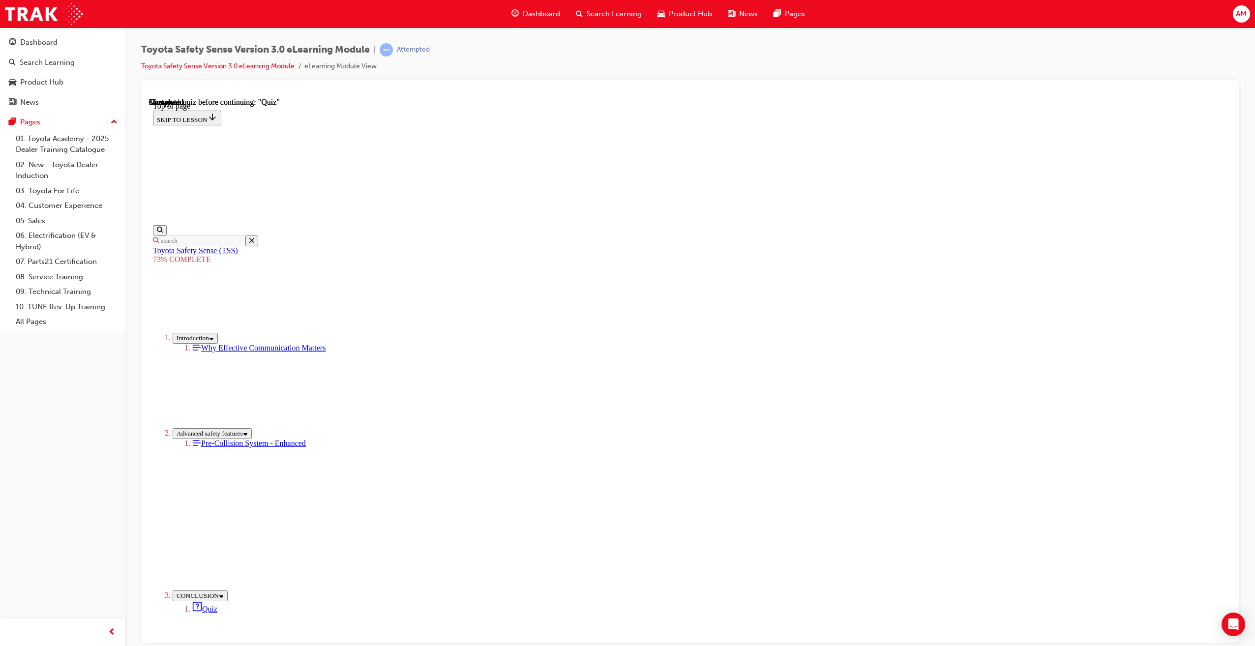
drag, startPoint x: 673, startPoint y: 385, endPoint x: 674, endPoint y: 403, distance: 18.3
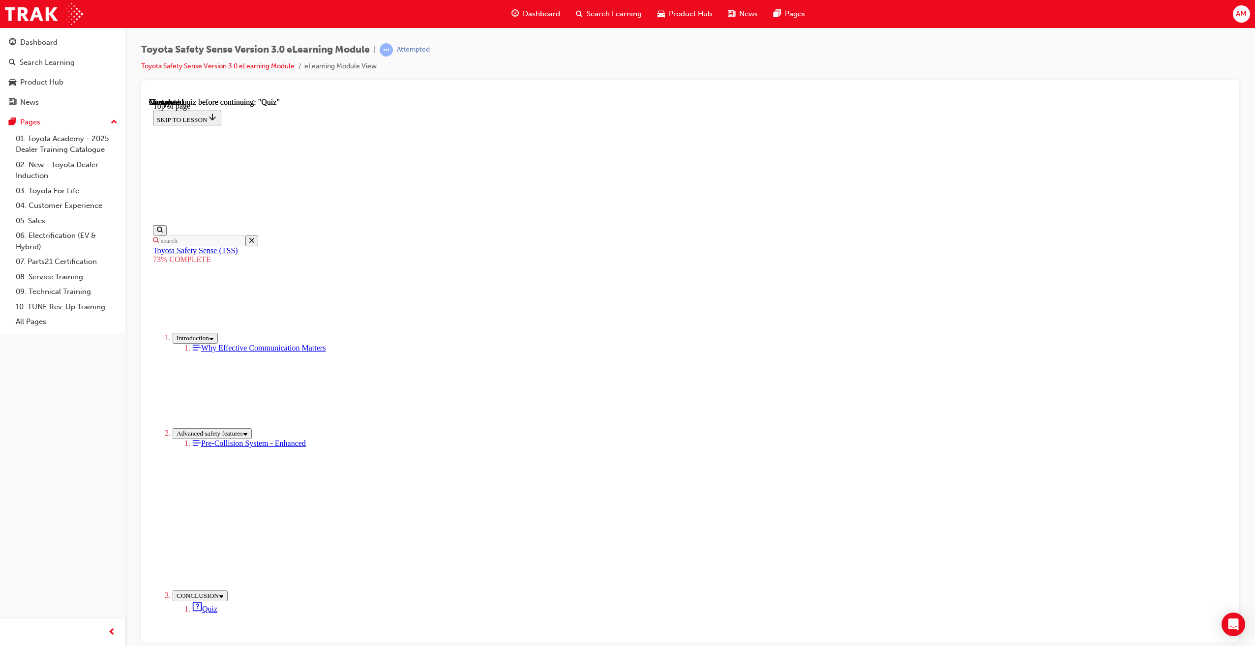
drag, startPoint x: 678, startPoint y: 494, endPoint x: 775, endPoint y: 561, distance: 117.8
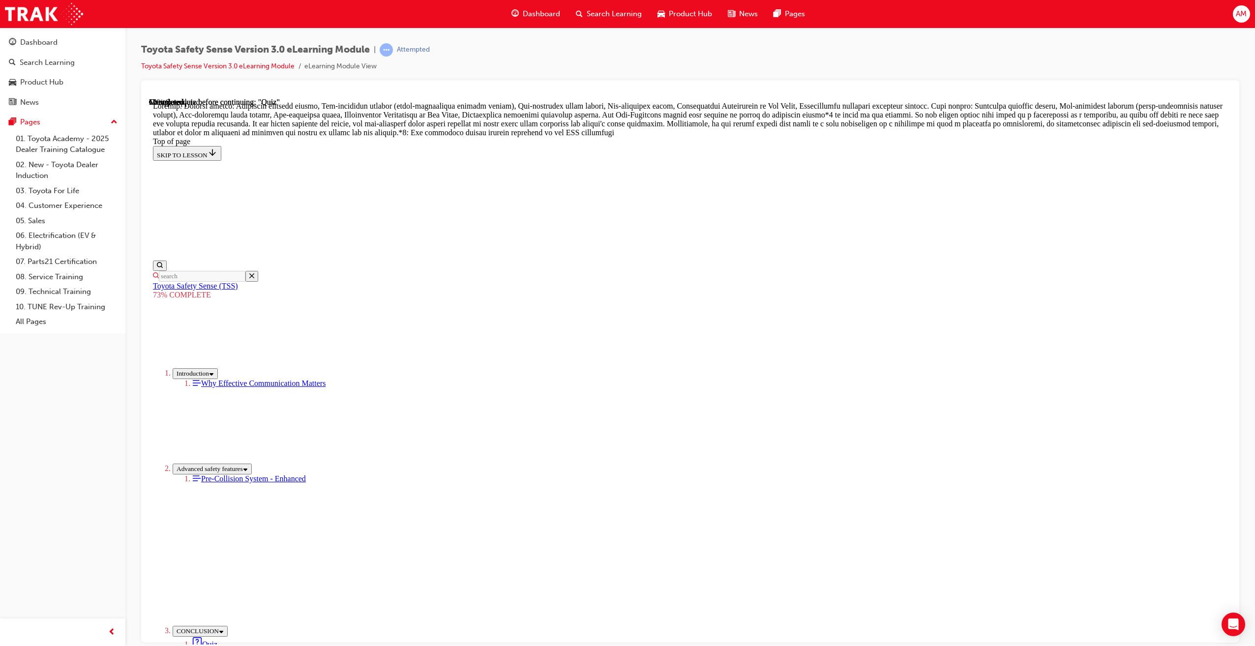
scroll to position [379, 0]
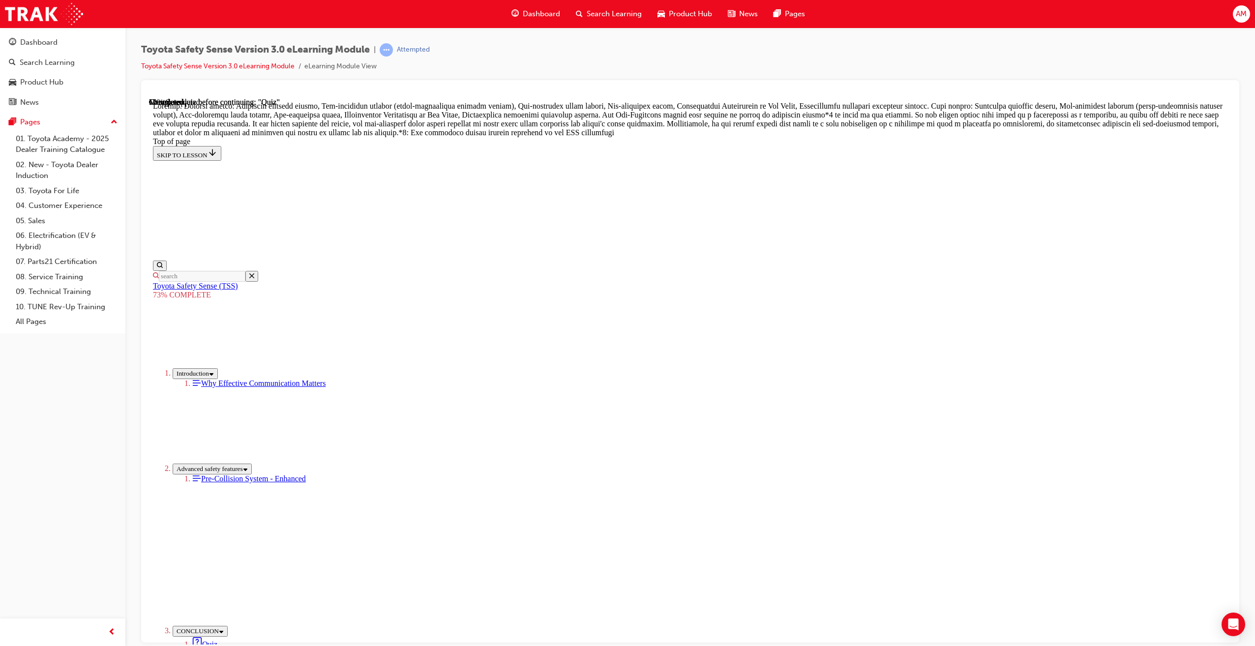
scroll to position [136, 0]
drag, startPoint x: 655, startPoint y: 456, endPoint x: 701, endPoint y: 516, distance: 75.8
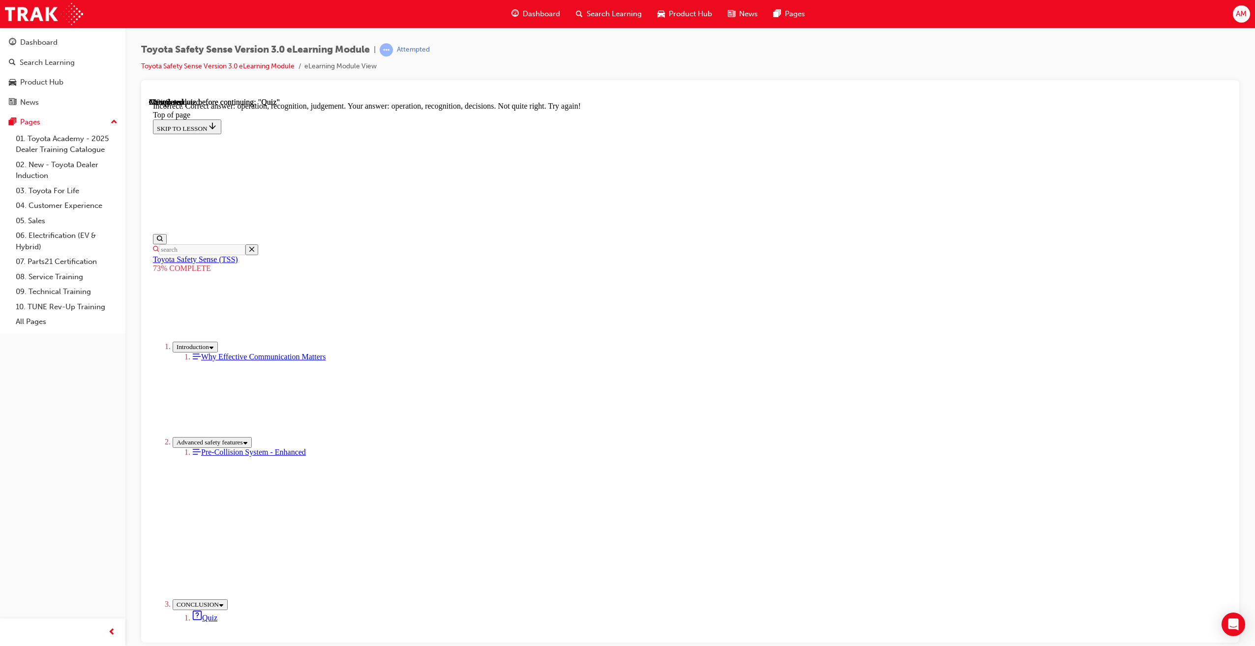
scroll to position [216, 0]
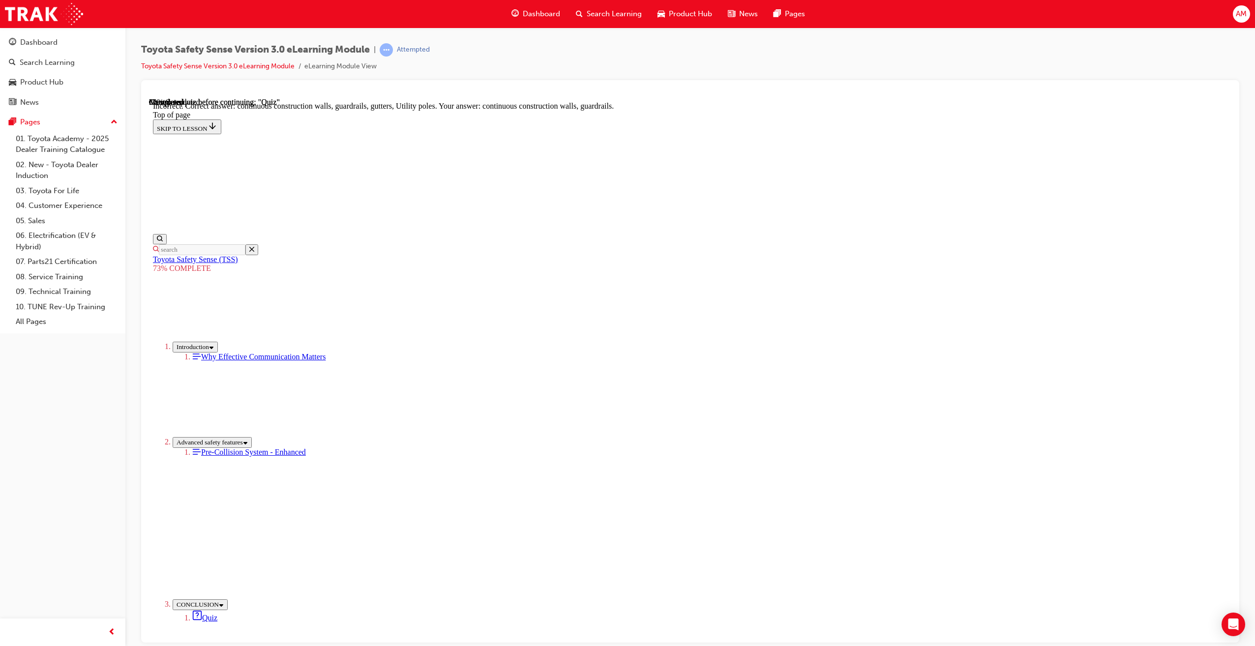
scroll to position [78, 0]
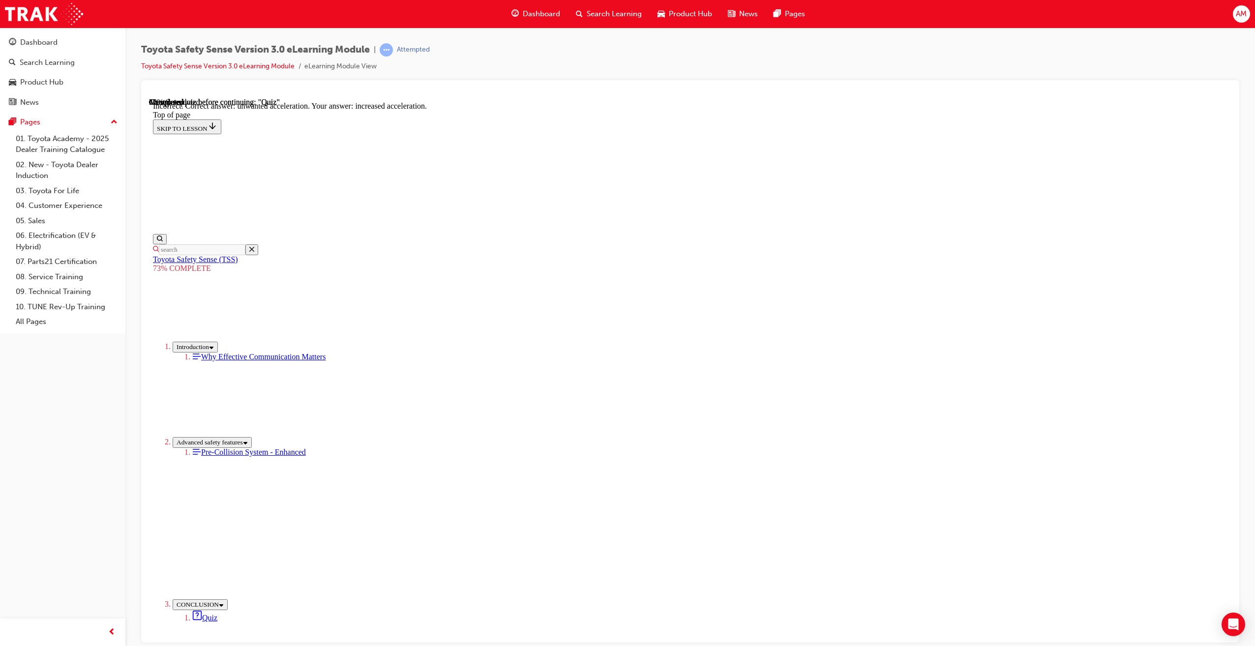
scroll to position [55, 0]
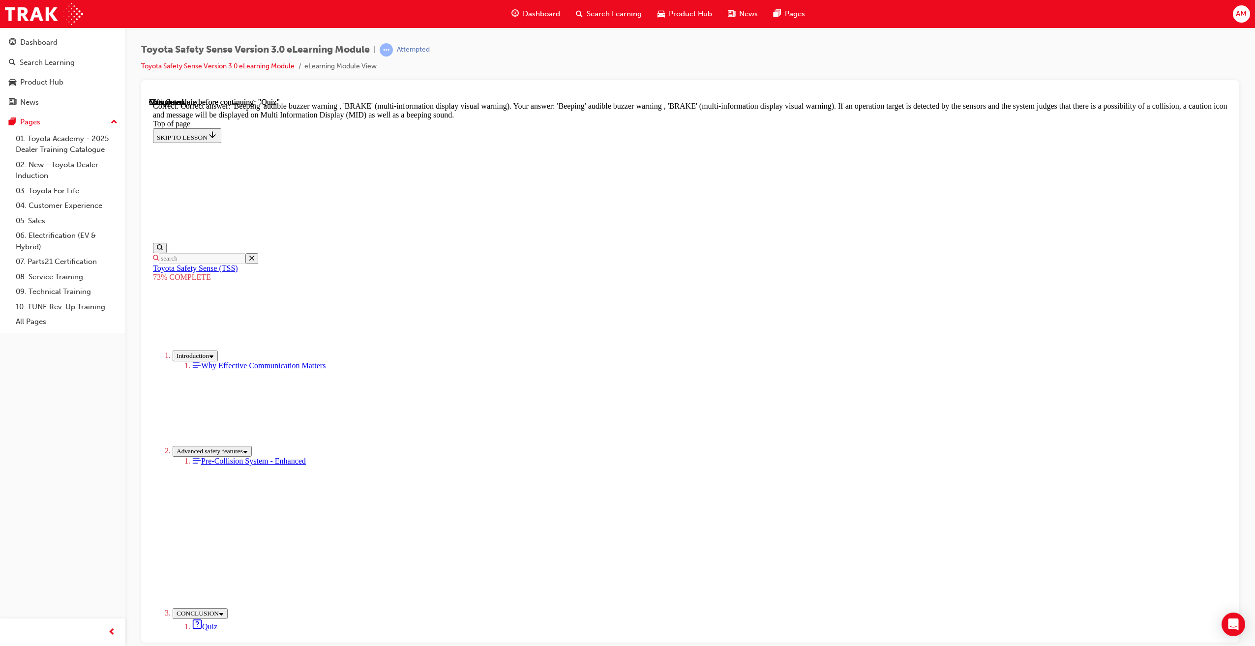
scroll to position [153, 0]
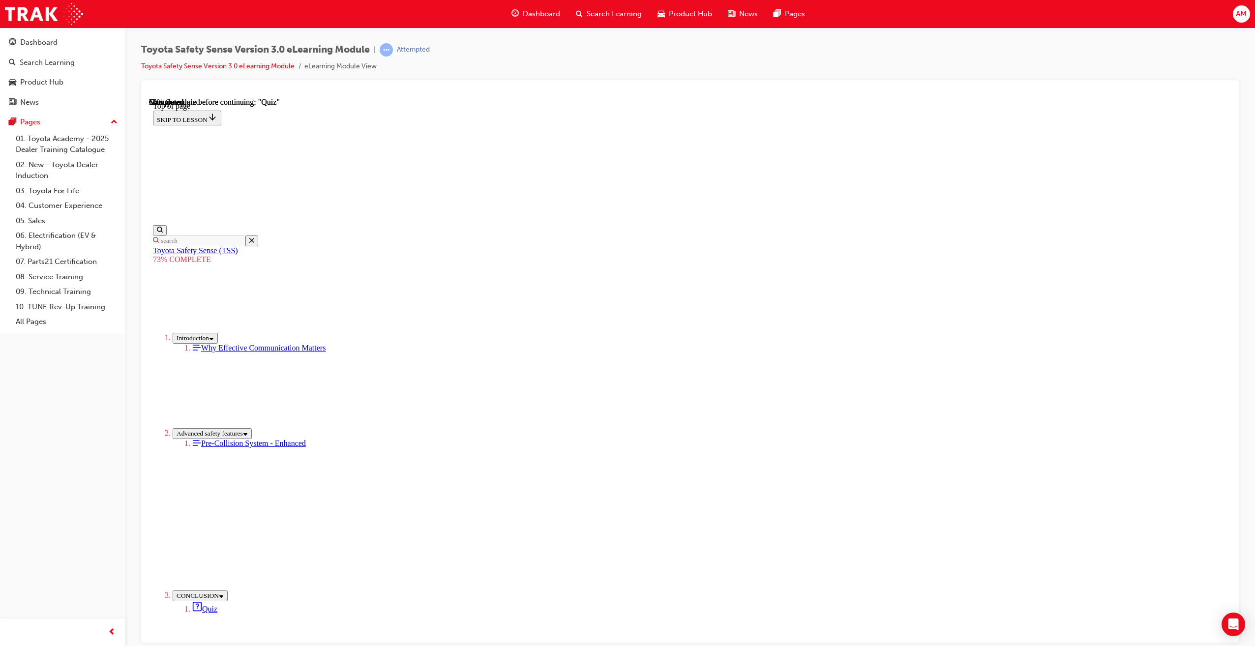
scroll to position [31, 0]
drag, startPoint x: 651, startPoint y: 330, endPoint x: 654, endPoint y: 337, distance: 7.0
drag, startPoint x: 775, startPoint y: 458, endPoint x: 769, endPoint y: 447, distance: 12.3
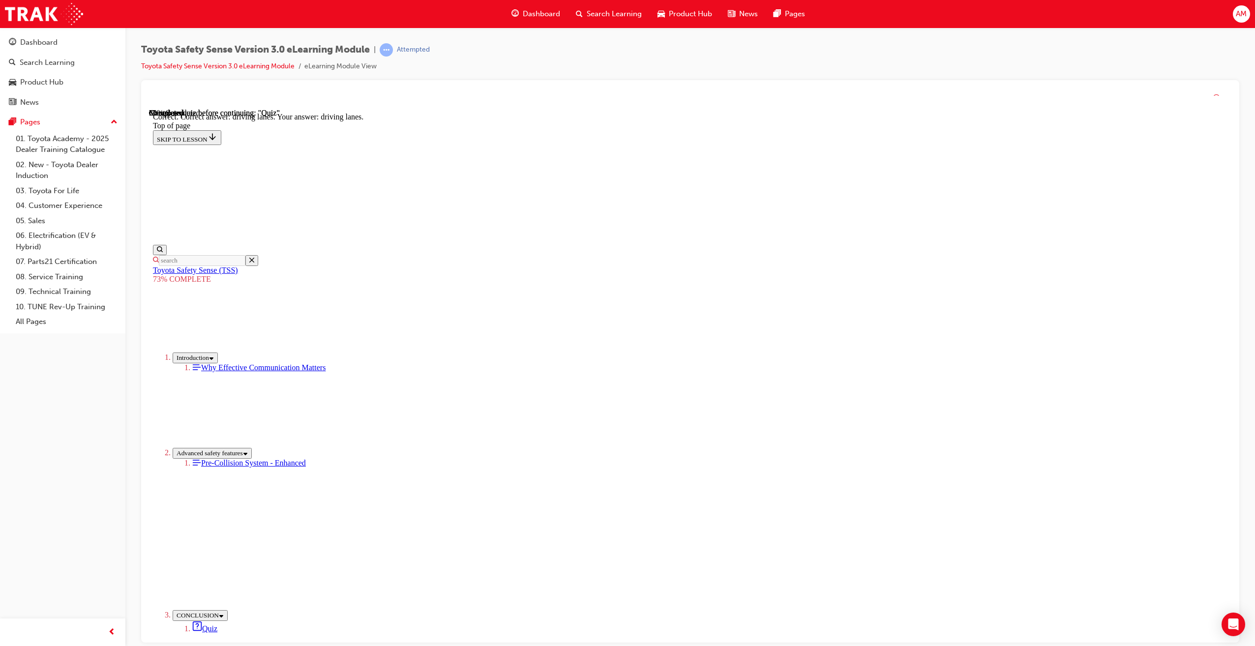
scroll to position [38, 0]
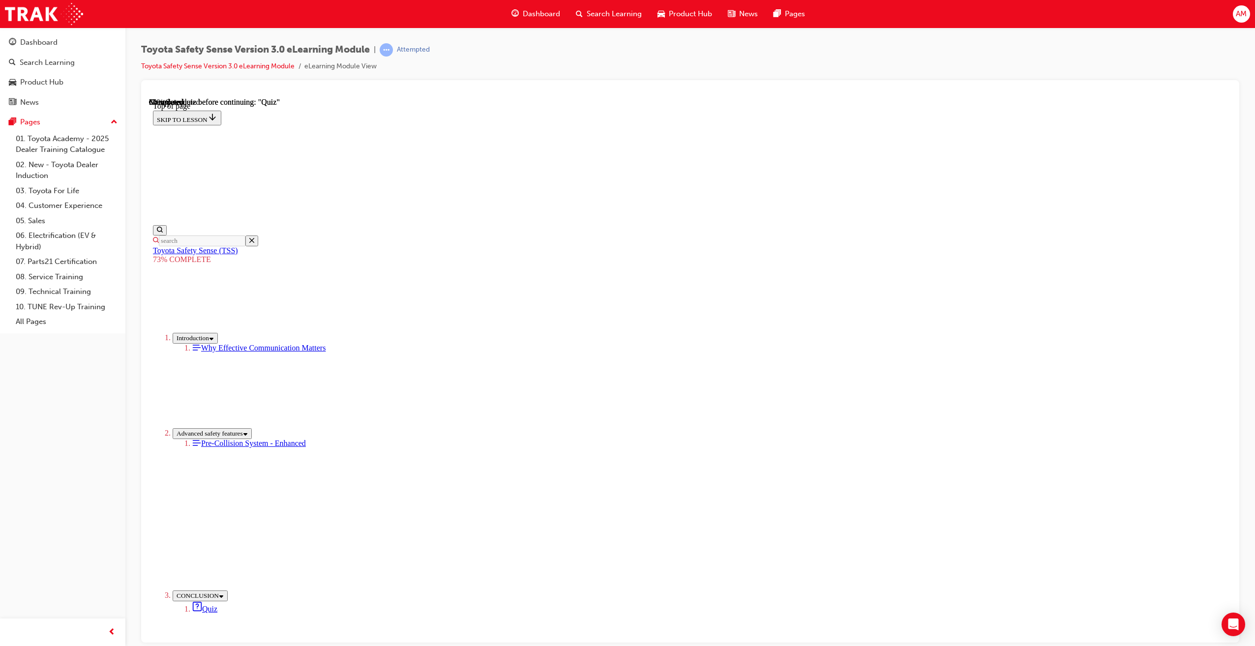
scroll to position [36, 0]
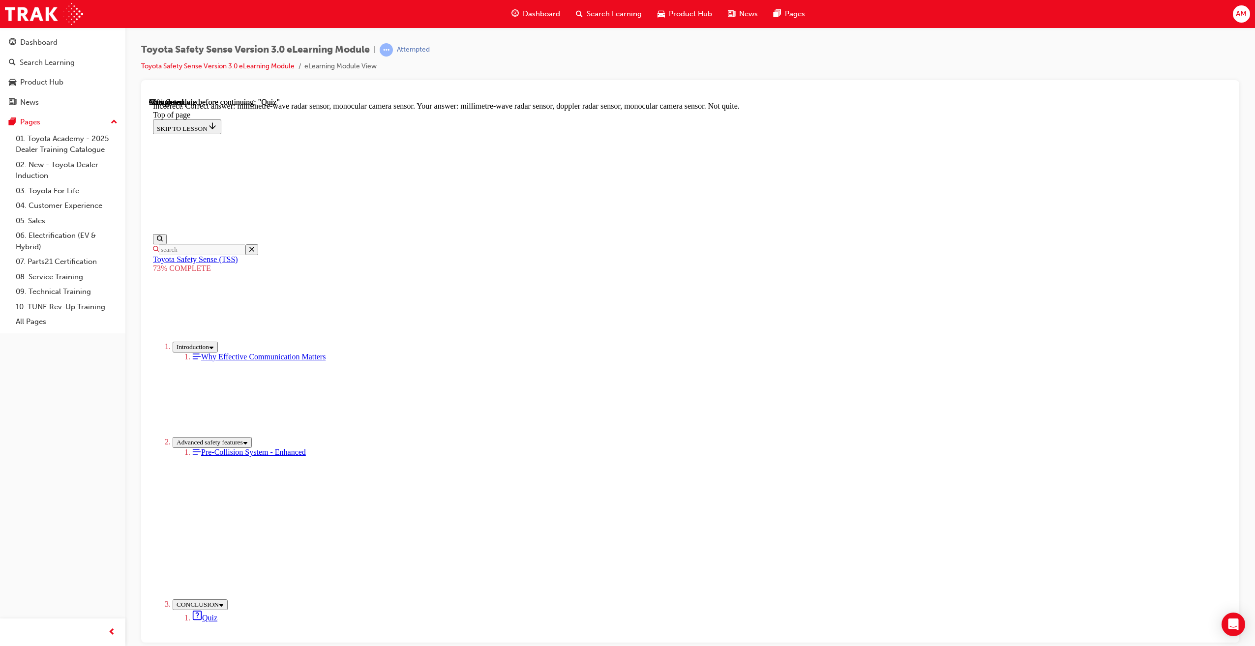
scroll to position [143, 0]
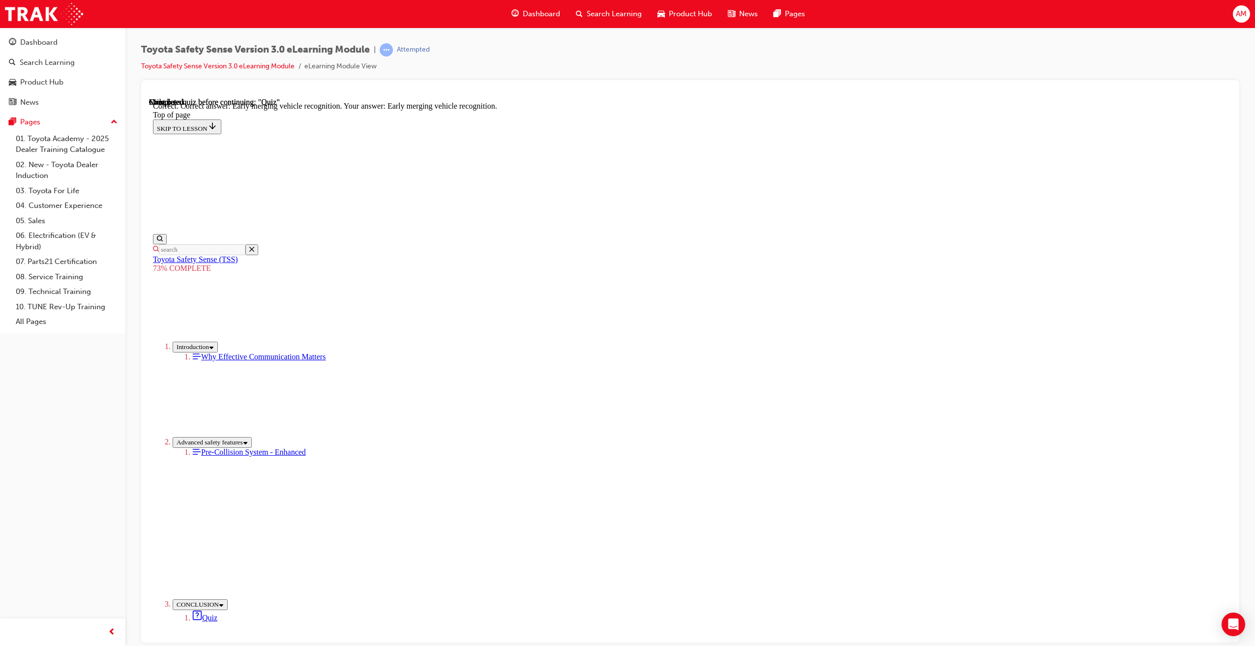
scroll to position [55, 0]
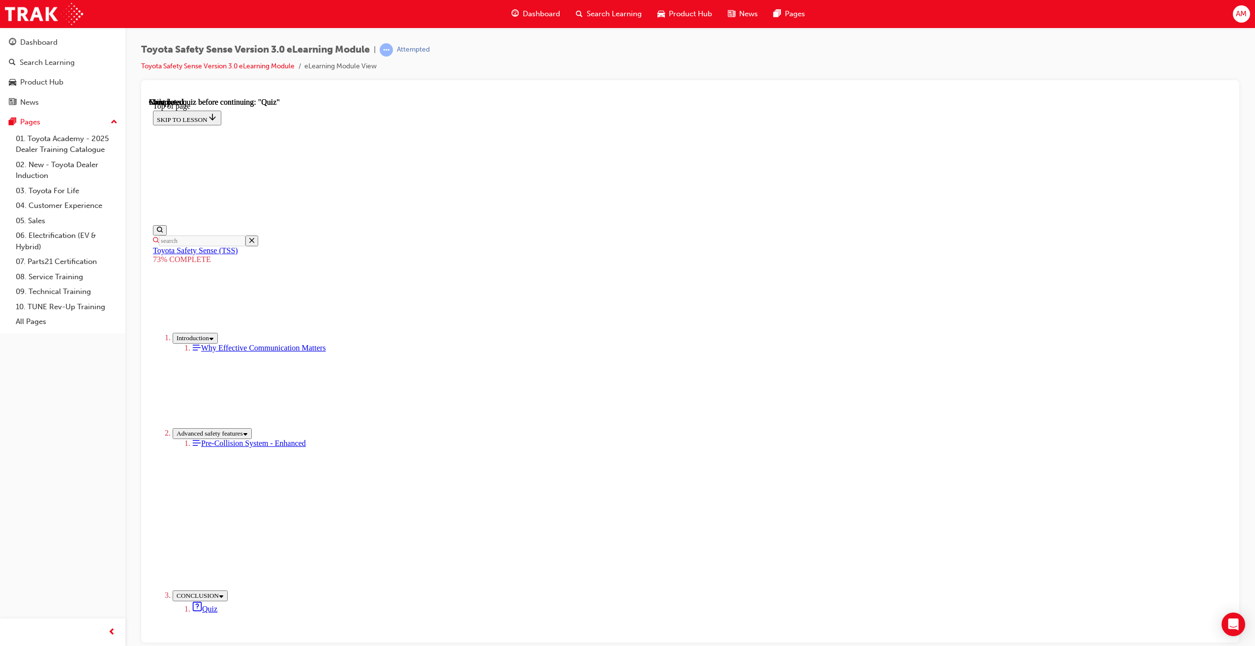
drag, startPoint x: 650, startPoint y: 418, endPoint x: 643, endPoint y: 471, distance: 53.1
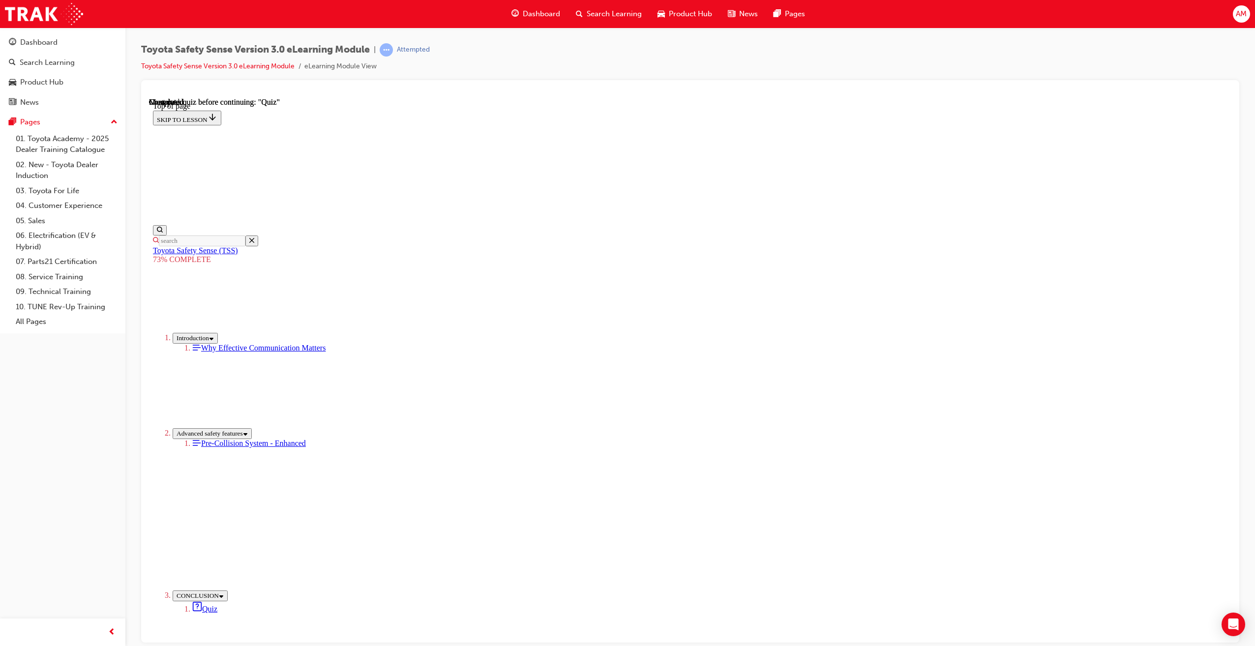
drag, startPoint x: 644, startPoint y: 484, endPoint x: 670, endPoint y: 497, distance: 28.8
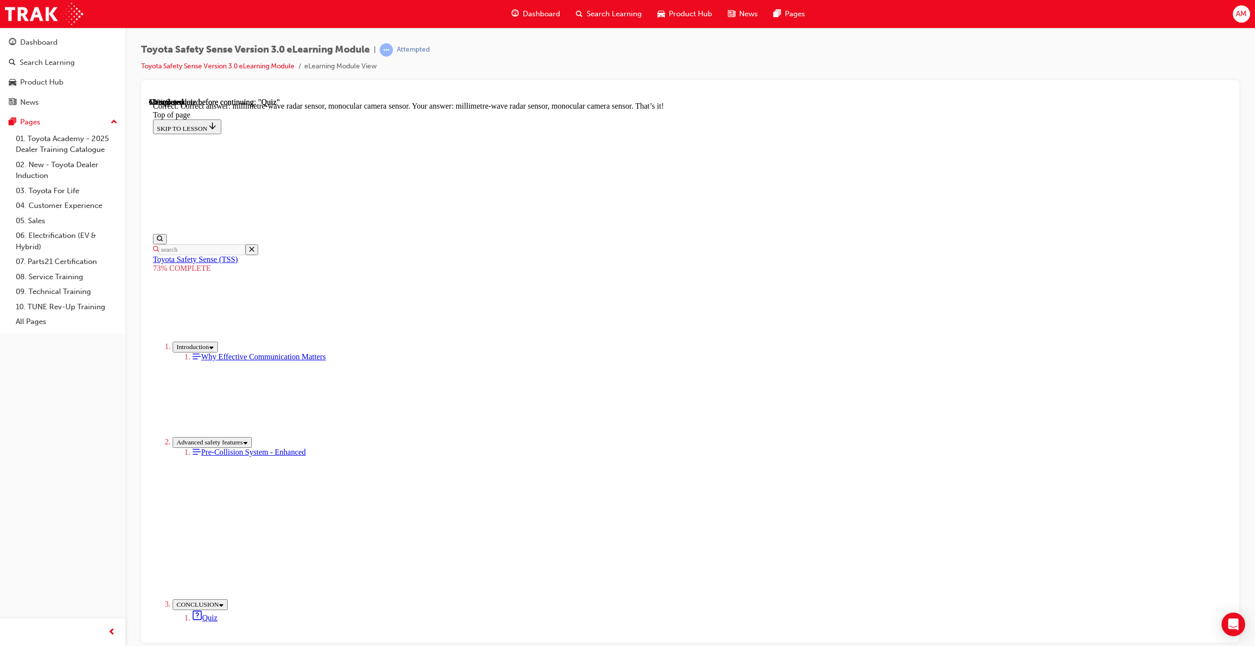
scroll to position [143, 0]
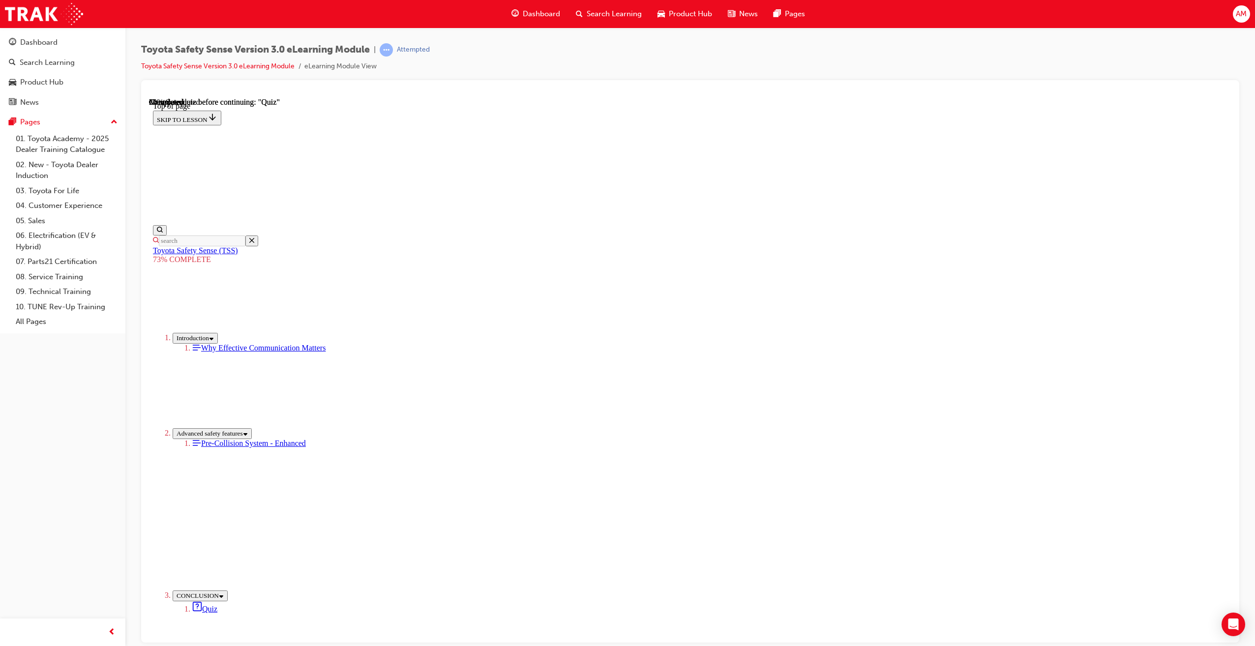
scroll to position [85, 0]
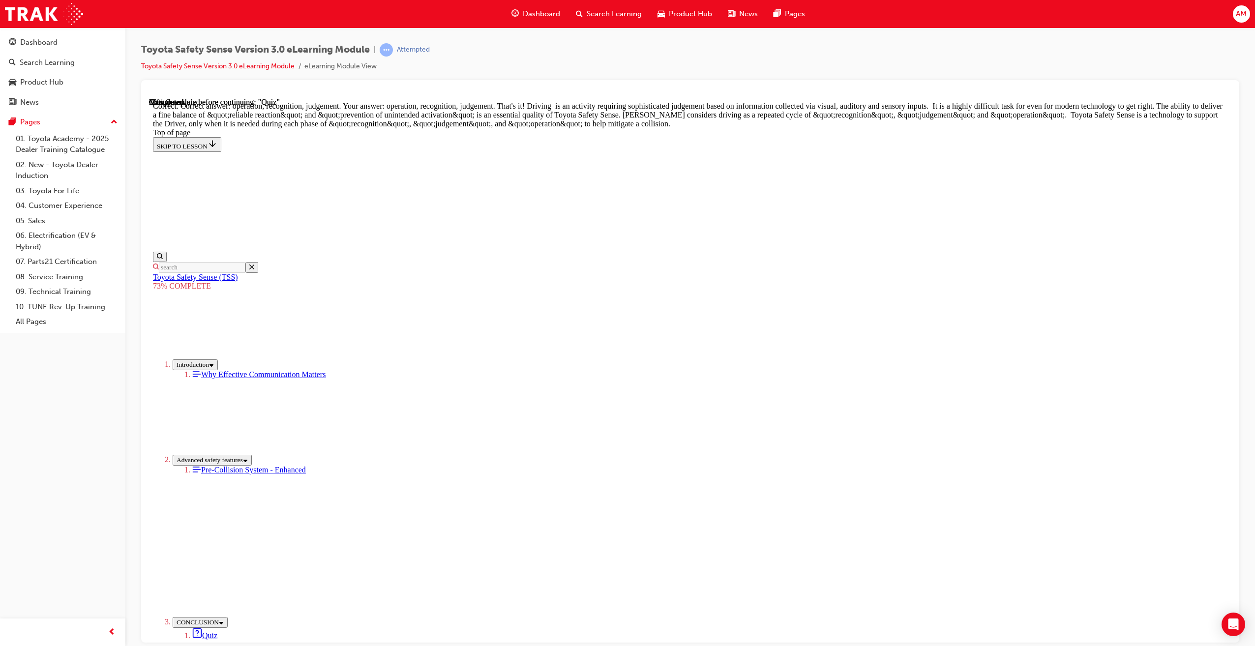
scroll to position [309, 0]
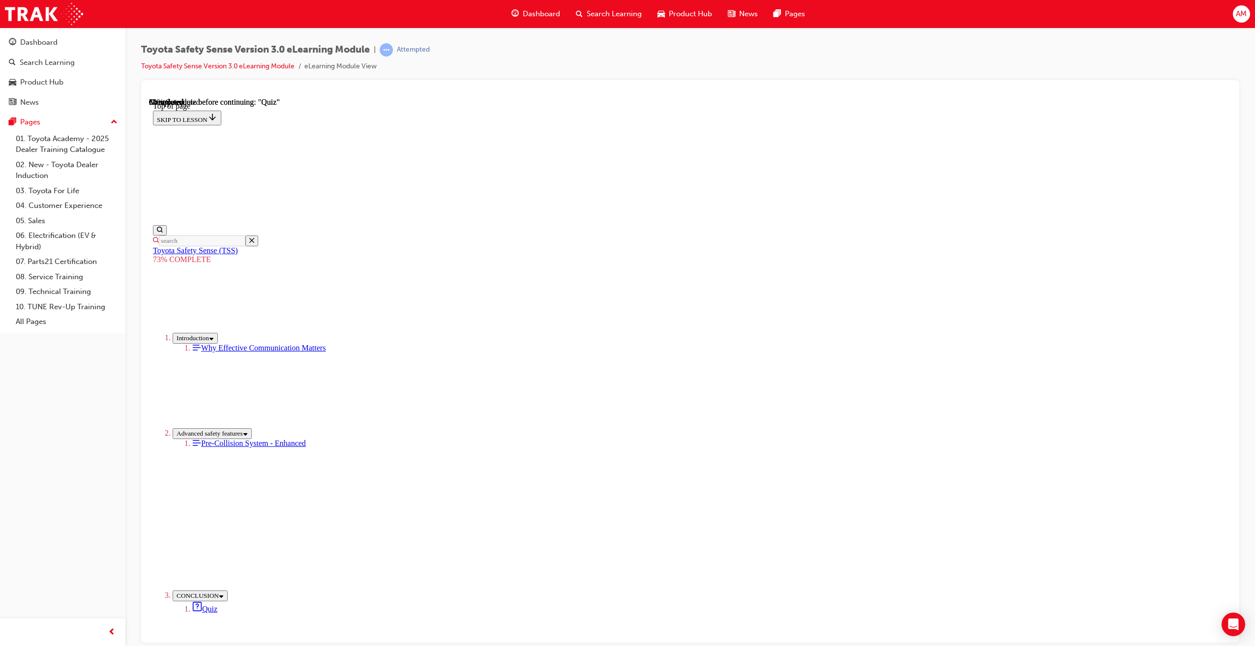
drag, startPoint x: 693, startPoint y: 420, endPoint x: 695, endPoint y: 442, distance: 22.3
drag, startPoint x: 696, startPoint y: 458, endPoint x: 719, endPoint y: 506, distance: 53.7
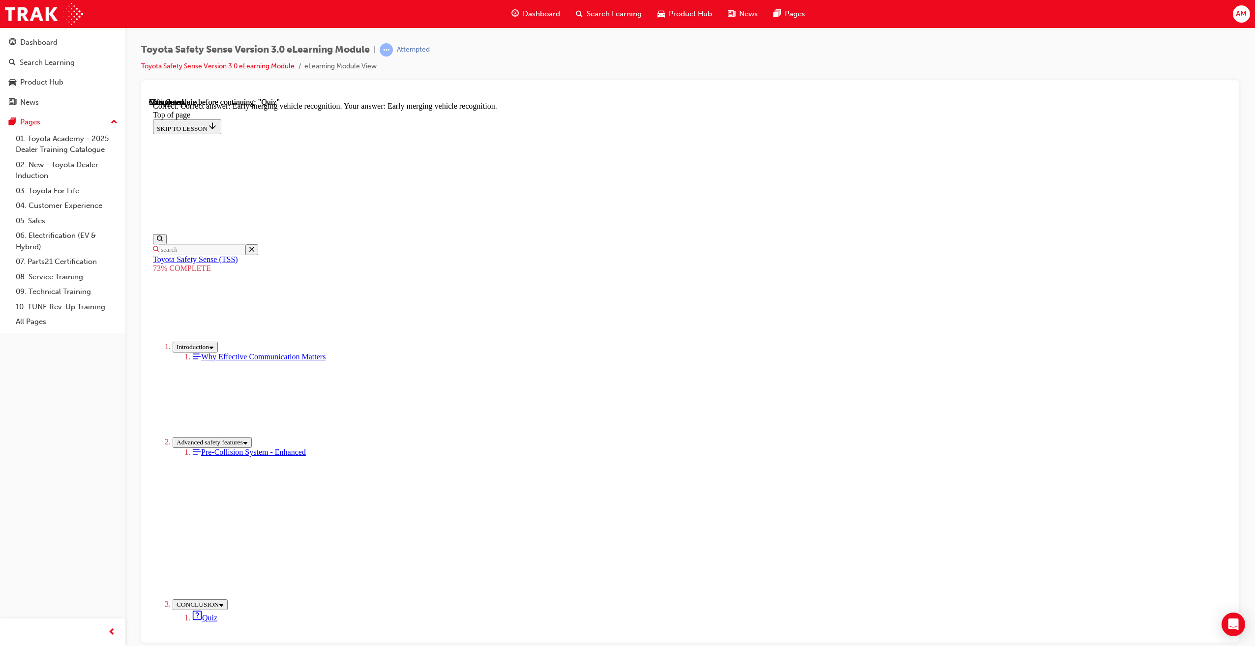
scroll to position [55, 0]
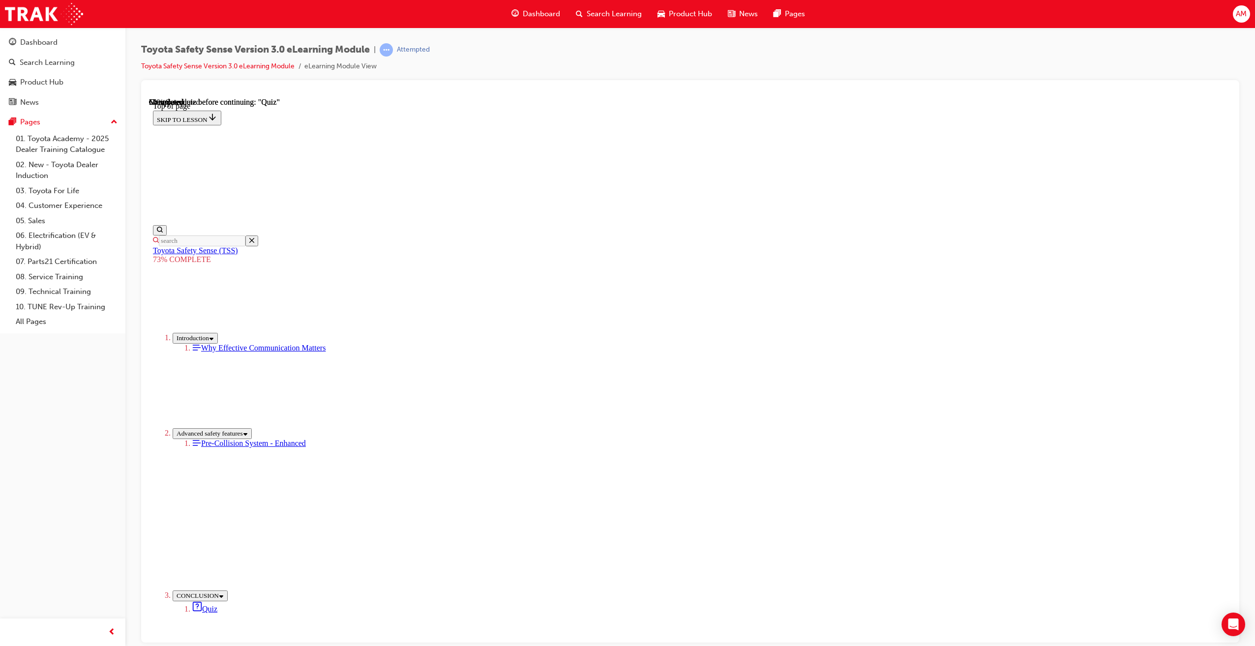
scroll to position [36, 0]
